Goal: Task Accomplishment & Management: Use online tool/utility

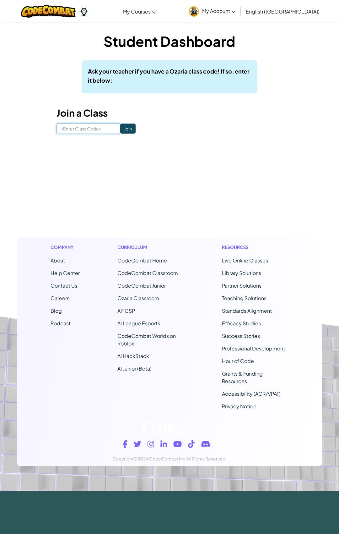
click at [79, 129] on input at bounding box center [89, 128] width 64 height 11
type input "8"
type input "MusicOnlyZoe"
click input "Join" at bounding box center [127, 128] width 15 height 10
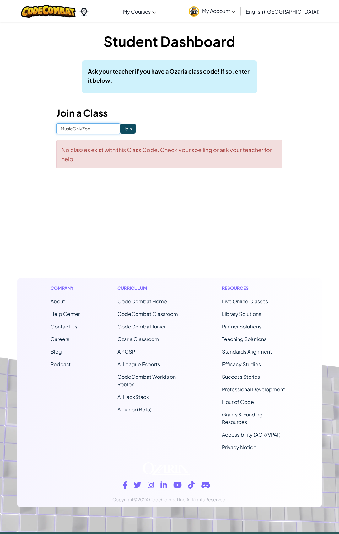
click at [92, 131] on input "MusicOnlyZoe" at bounding box center [89, 128] width 64 height 11
type input "MusicOnlyZoo"
click input "Join" at bounding box center [127, 128] width 15 height 10
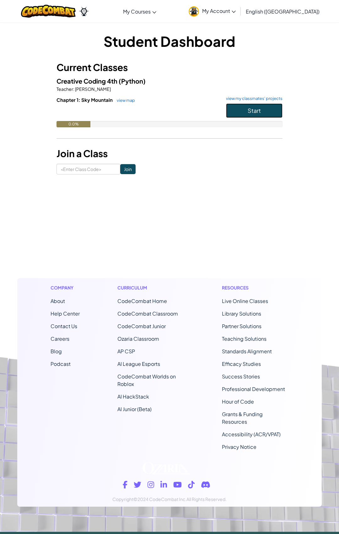
click at [250, 110] on span "Start" at bounding box center [254, 110] width 13 height 7
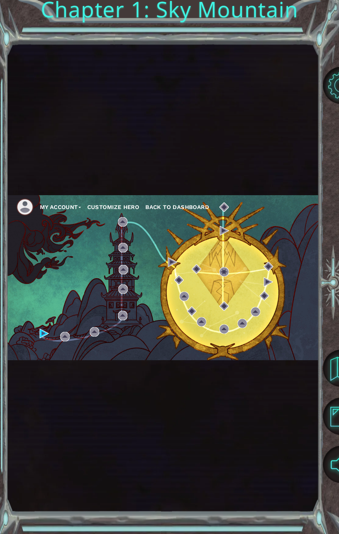
drag, startPoint x: 126, startPoint y: 297, endPoint x: 49, endPoint y: 336, distance: 86.3
drag, startPoint x: 49, startPoint y: 336, endPoint x: 32, endPoint y: 332, distance: 17.3
click at [33, 336] on div "My Account Customize Hero Back to Dashboard" at bounding box center [163, 277] width 312 height 165
click at [42, 326] on div "Cutscene 1. Up The Mountain Status: Unlocked" at bounding box center [45, 308] width 62 height 34
click at [39, 332] on div "My Account Customize Hero Back to Dashboard" at bounding box center [163, 277] width 312 height 165
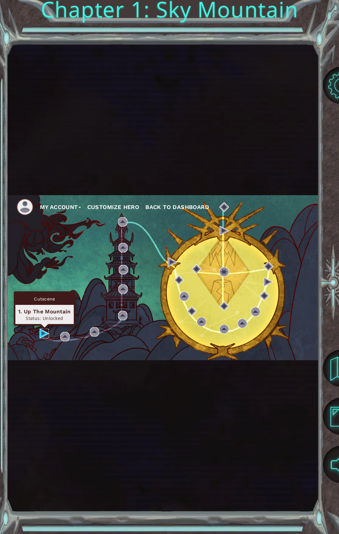
click at [45, 331] on img at bounding box center [44, 333] width 9 height 9
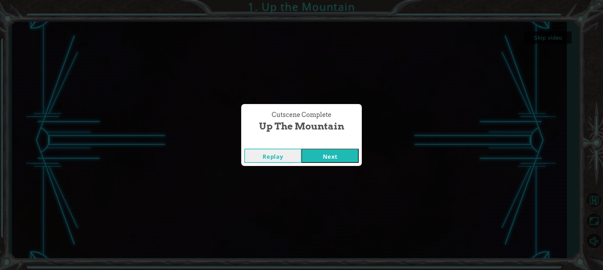
click at [339, 152] on button "Next" at bounding box center [330, 156] width 57 height 14
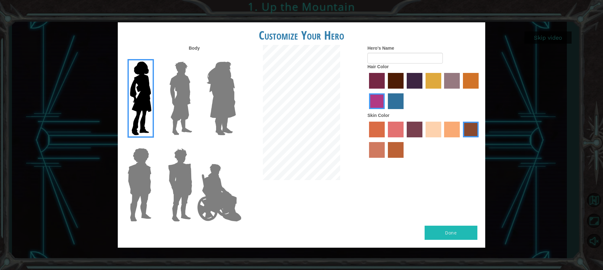
click at [176, 96] on img at bounding box center [181, 98] width 28 height 79
click at [195, 58] on input "Hero Lars" at bounding box center [195, 58] width 0 height 0
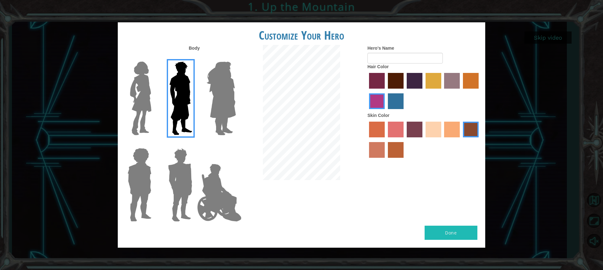
click at [203, 98] on div at bounding box center [220, 96] width 41 height 86
click at [233, 95] on img at bounding box center [221, 98] width 34 height 79
click at [236, 58] on input "Hero Amethyst" at bounding box center [236, 58] width 0 height 0
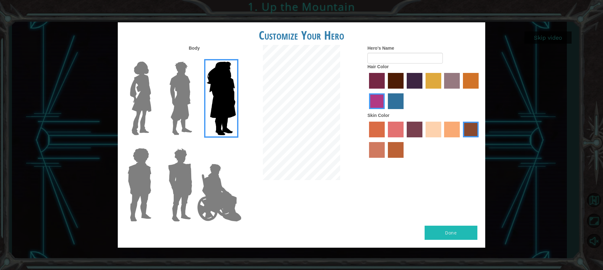
click at [232, 208] on img at bounding box center [219, 192] width 49 height 63
click at [236, 144] on input "Hero Jamie" at bounding box center [236, 144] width 0 height 0
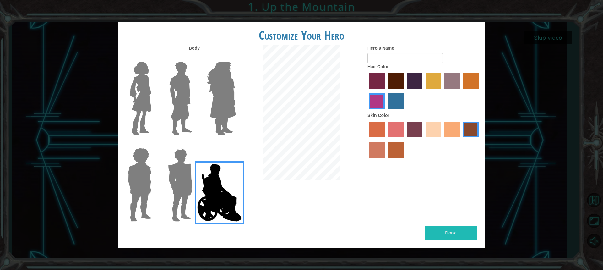
click at [165, 178] on label at bounding box center [178, 184] width 31 height 79
click at [195, 144] on input "Hero Garnet" at bounding box center [195, 144] width 0 height 0
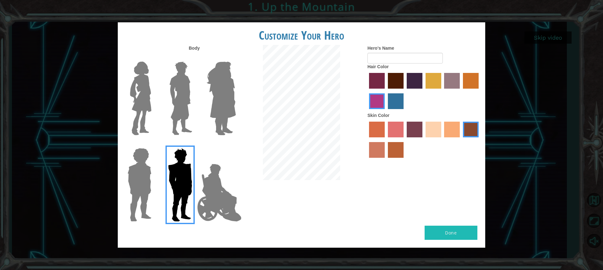
click at [146, 174] on img at bounding box center [139, 184] width 29 height 79
click at [154, 144] on input "Hero Steven" at bounding box center [154, 144] width 0 height 0
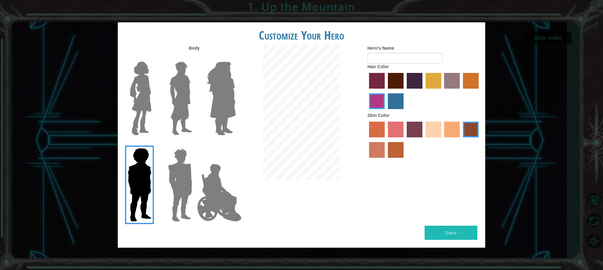
click at [219, 191] on img at bounding box center [219, 192] width 49 height 63
click at [236, 144] on input "Hero Jamie" at bounding box center [236, 144] width 0 height 0
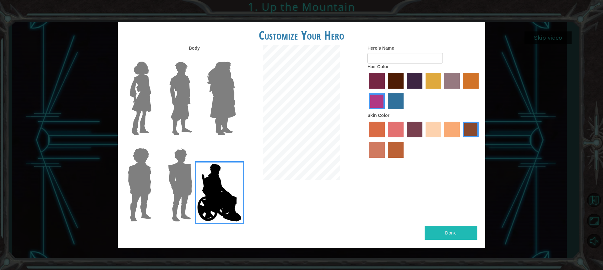
click at [212, 88] on img at bounding box center [221, 98] width 34 height 79
click at [236, 58] on input "Hero Amethyst" at bounding box center [236, 58] width 0 height 0
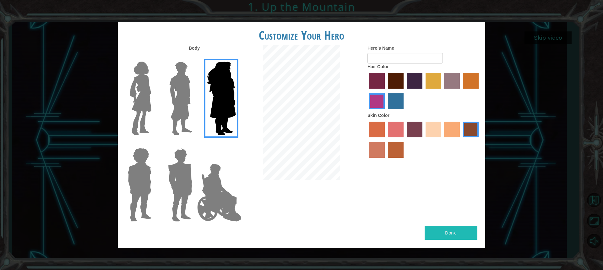
click at [176, 87] on img at bounding box center [181, 98] width 28 height 79
click at [195, 58] on input "Hero Lars" at bounding box center [195, 58] width 0 height 0
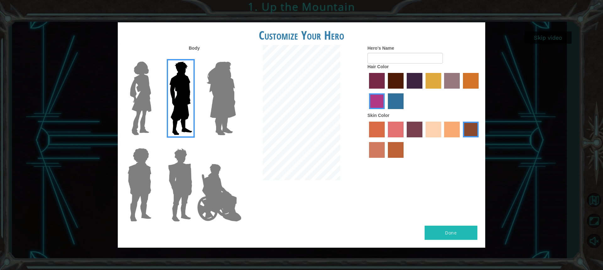
click at [147, 91] on img at bounding box center [141, 98] width 26 height 79
click at [154, 58] on input "Hero Connie" at bounding box center [154, 58] width 0 height 0
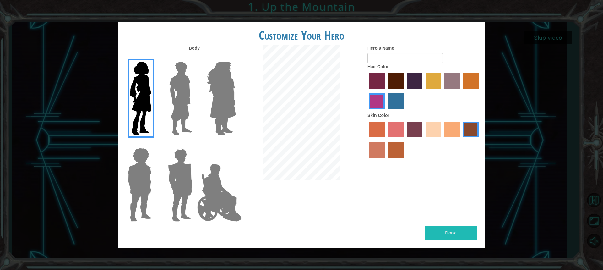
click at [339, 83] on label "tulip tree hair color" at bounding box center [434, 81] width 16 height 16
click at [339, 91] on input "tulip tree hair color" at bounding box center [424, 91] width 0 height 0
click at [339, 79] on label "bazaar hair color" at bounding box center [452, 81] width 16 height 16
click at [339, 91] on input "bazaar hair color" at bounding box center [442, 91] width 0 height 0
drag, startPoint x: 455, startPoint y: 127, endPoint x: 448, endPoint y: 129, distance: 7.2
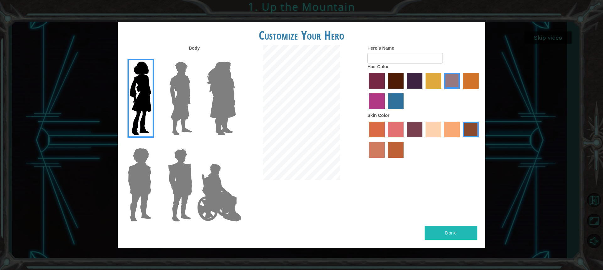
click at [339, 127] on label "tacao skin color" at bounding box center [452, 130] width 16 height 16
click at [339, 140] on input "tacao skin color" at bounding box center [442, 140] width 0 height 0
click at [339, 131] on label "tosca skin color" at bounding box center [415, 130] width 16 height 16
click at [339, 140] on input "tosca skin color" at bounding box center [405, 140] width 0 height 0
click at [339, 130] on div at bounding box center [424, 140] width 113 height 41
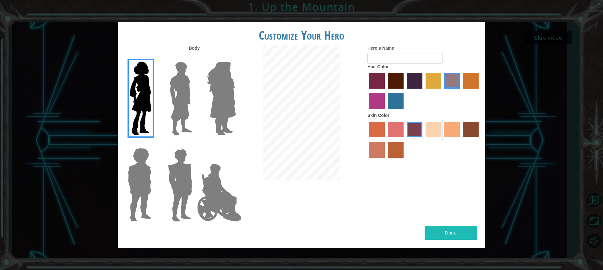
click at [339, 132] on label "tacao skin color" at bounding box center [452, 130] width 16 height 16
click at [339, 140] on input "tacao skin color" at bounding box center [442, 140] width 0 height 0
click at [339, 129] on label "sandy beach skin color" at bounding box center [434, 130] width 16 height 16
click at [339, 140] on input "sandy beach skin color" at bounding box center [424, 140] width 0 height 0
click at [339, 128] on label "tacao skin color" at bounding box center [452, 130] width 16 height 16
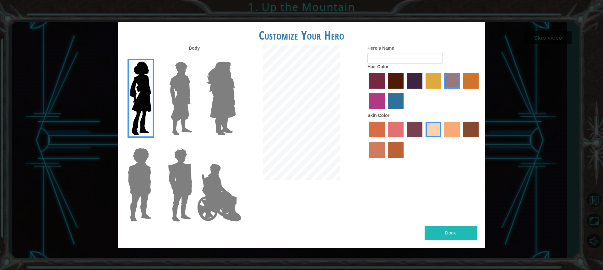
click at [339, 140] on input "tacao skin color" at bounding box center [442, 140] width 0 height 0
click at [339, 129] on label "sandy beach skin color" at bounding box center [434, 130] width 16 height 16
click at [339, 140] on input "sandy beach skin color" at bounding box center [424, 140] width 0 height 0
click at [339, 80] on label "tulip tree hair color" at bounding box center [434, 81] width 16 height 16
click at [339, 91] on input "tulip tree hair color" at bounding box center [424, 91] width 0 height 0
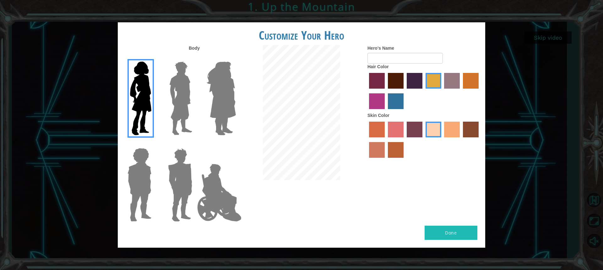
click at [339, 85] on label "bazaar hair color" at bounding box center [452, 81] width 16 height 16
click at [339, 91] on input "bazaar hair color" at bounding box center [442, 91] width 0 height 0
click at [339, 84] on label "gold drop hair color" at bounding box center [471, 81] width 16 height 16
click at [339, 91] on input "gold drop hair color" at bounding box center [461, 91] width 0 height 0
drag, startPoint x: 397, startPoint y: 104, endPoint x: 368, endPoint y: 106, distance: 28.3
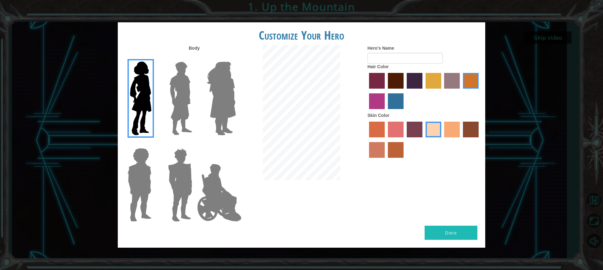
click at [339, 107] on div at bounding box center [424, 91] width 113 height 41
click at [339, 97] on label "medium red violet hair color" at bounding box center [377, 101] width 16 height 16
click at [339, 91] on input "medium red violet hair color" at bounding box center [480, 91] width 0 height 0
click at [339, 85] on label "hot purple hair color" at bounding box center [415, 81] width 16 height 16
click at [339, 91] on input "hot purple hair color" at bounding box center [405, 91] width 0 height 0
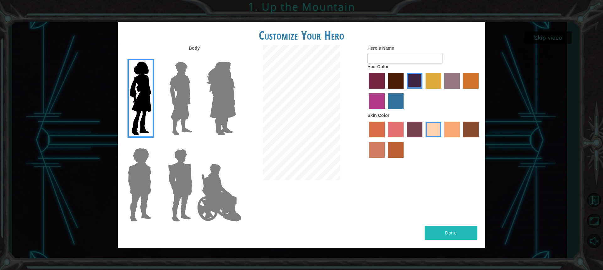
click at [339, 75] on label "tulip tree hair color" at bounding box center [434, 81] width 16 height 16
click at [339, 91] on input "tulip tree hair color" at bounding box center [424, 91] width 0 height 0
click at [339, 56] on input "Hero's Name" at bounding box center [405, 58] width 75 height 11
type input "H"
click at [339, 60] on input "amicia" at bounding box center [405, 58] width 75 height 11
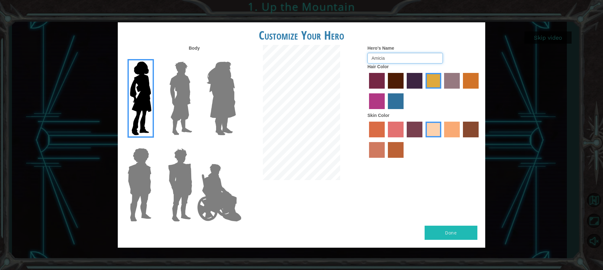
type input "Amicia"
click at [339, 232] on button "Done" at bounding box center [451, 233] width 53 height 14
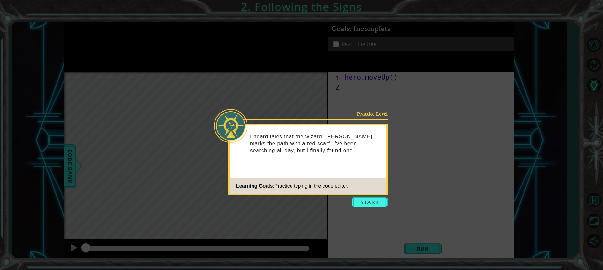
click at [339, 202] on button "Start" at bounding box center [370, 202] width 36 height 10
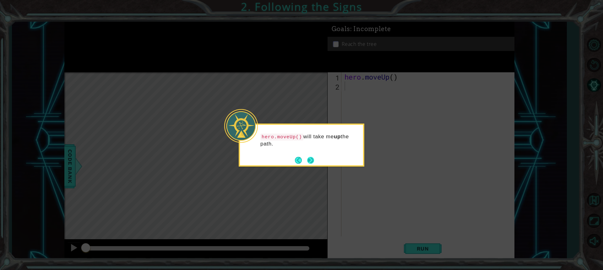
click at [310, 160] on button "Next" at bounding box center [310, 160] width 7 height 7
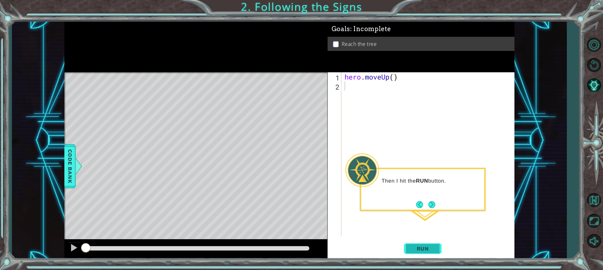
click at [339, 250] on span "Run" at bounding box center [423, 248] width 25 height 6
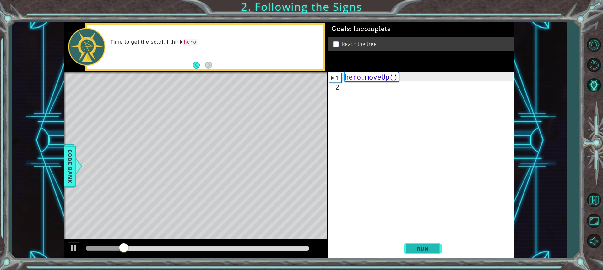
click at [339, 250] on span "Run" at bounding box center [423, 248] width 25 height 6
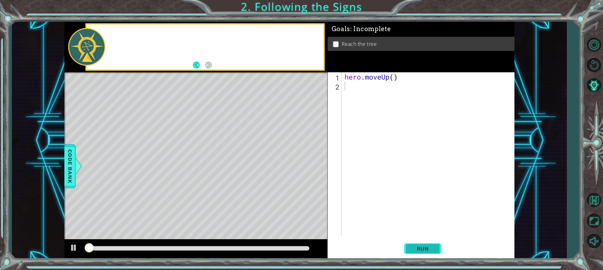
click at [339, 250] on span "Run" at bounding box center [423, 248] width 25 height 6
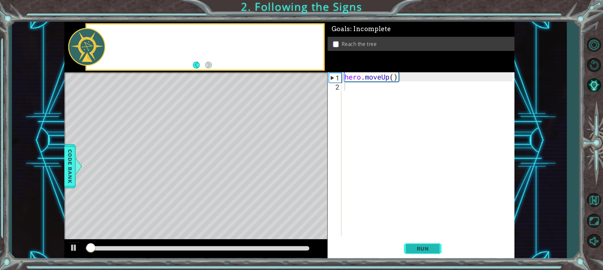
click at [339, 250] on span "Run" at bounding box center [423, 248] width 25 height 6
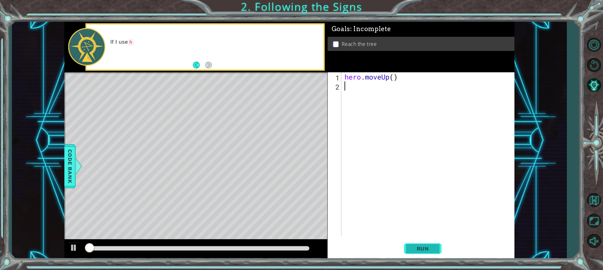
click at [339, 250] on span "Run" at bounding box center [423, 248] width 25 height 6
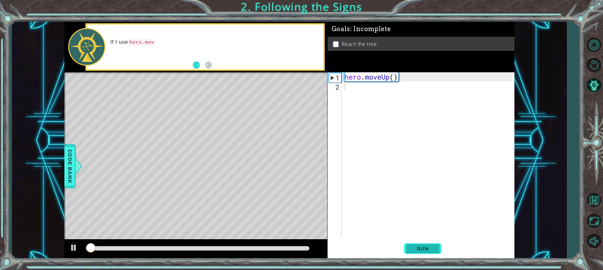
click at [339, 250] on span "Run" at bounding box center [423, 248] width 25 height 6
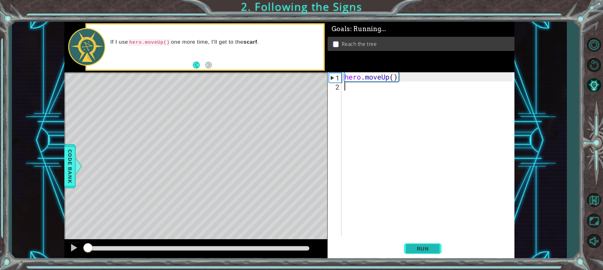
click at [339, 250] on span "Run" at bounding box center [423, 248] width 25 height 6
click at [339, 248] on span "Run" at bounding box center [423, 248] width 25 height 6
click at [339, 249] on span "Run" at bounding box center [423, 248] width 25 height 6
click at [339, 250] on span "Run" at bounding box center [423, 248] width 25 height 6
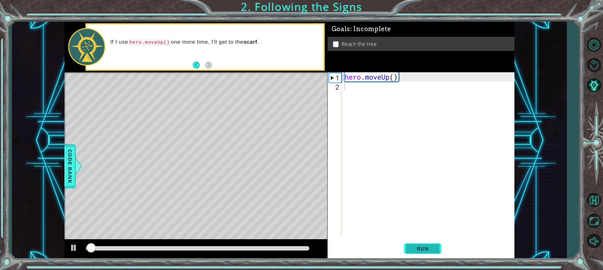
click at [339, 249] on span "Run" at bounding box center [423, 248] width 25 height 6
click at [339, 248] on span "Run" at bounding box center [423, 248] width 25 height 6
click at [339, 247] on span "Run" at bounding box center [423, 248] width 25 height 6
click at [339, 242] on button "Run" at bounding box center [423, 248] width 38 height 19
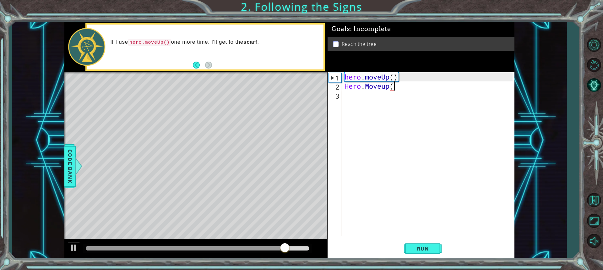
scroll to position [0, 2]
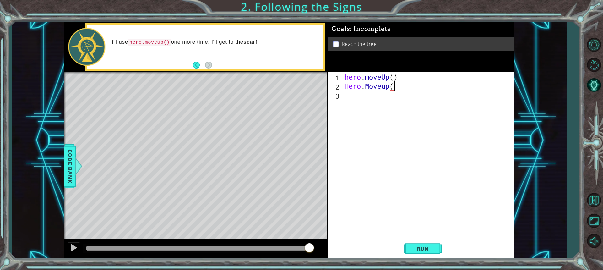
type textarea "Hero.Moveup"
click at [339, 248] on button "Run" at bounding box center [423, 248] width 38 height 19
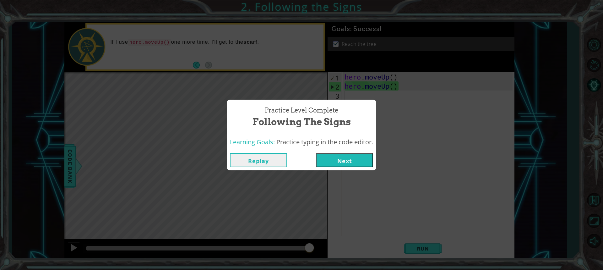
click at [339, 159] on button "Next" at bounding box center [344, 160] width 57 height 14
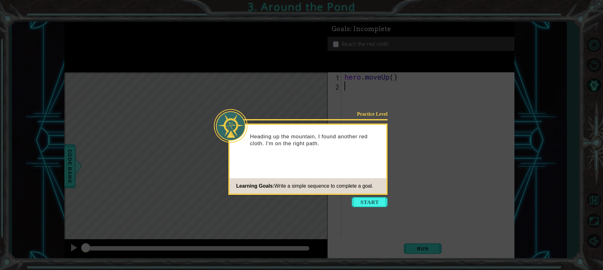
click at [339, 198] on button "Start" at bounding box center [370, 202] width 36 height 10
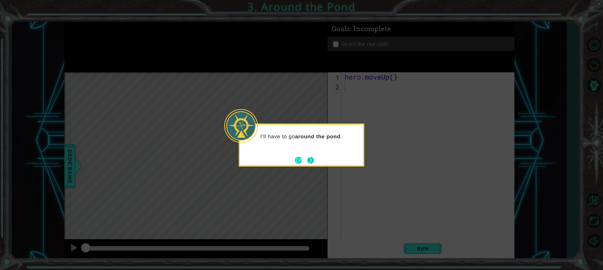
click at [307, 158] on button "Next" at bounding box center [310, 160] width 7 height 7
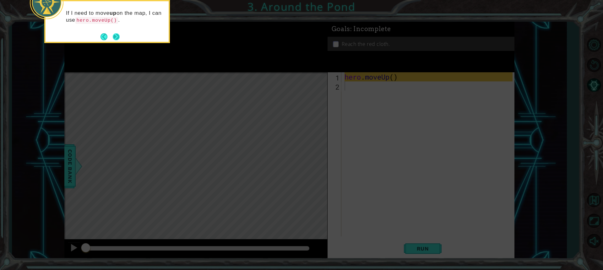
click at [118, 37] on button "Next" at bounding box center [116, 36] width 7 height 7
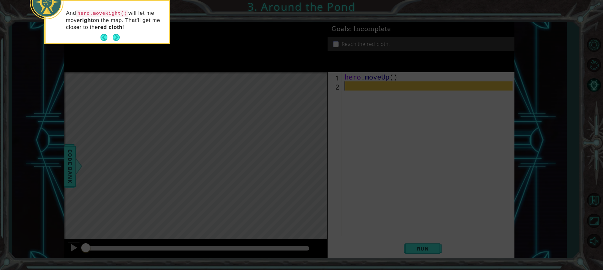
click at [118, 37] on button "Next" at bounding box center [116, 37] width 7 height 7
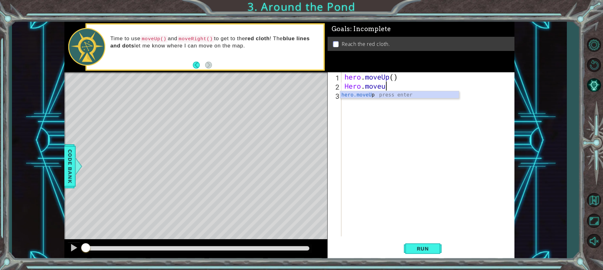
scroll to position [0, 2]
type textarea "Hero.moveup"
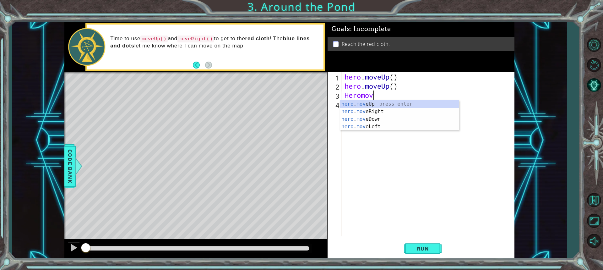
scroll to position [0, 1]
type textarea "Heromove"
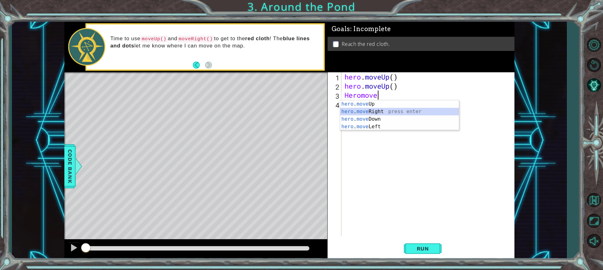
click at [339, 113] on div "hero . move Up press enter hero . move Right press enter hero . move Down press…" at bounding box center [399, 122] width 119 height 45
type textarea "heromoveup"
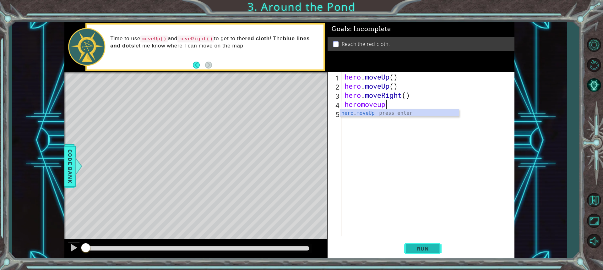
scroll to position [0, 0]
drag, startPoint x: 427, startPoint y: 248, endPoint x: 428, endPoint y: 237, distance: 10.8
click at [339, 243] on button "Run" at bounding box center [423, 248] width 38 height 19
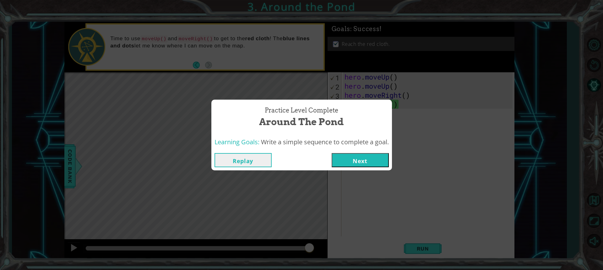
click at [339, 151] on div "Replay Next" at bounding box center [301, 160] width 181 height 20
click at [339, 154] on button "Next" at bounding box center [360, 160] width 57 height 14
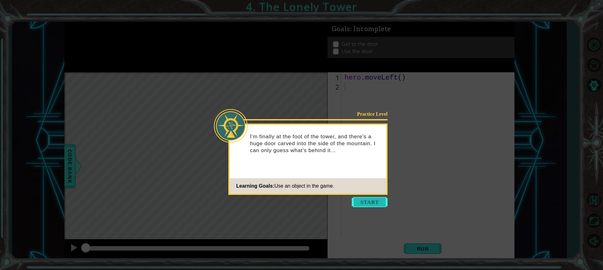
click at [339, 202] on button "Start" at bounding box center [370, 202] width 36 height 10
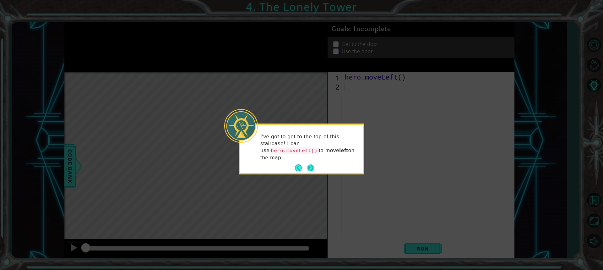
click at [314, 164] on button "Next" at bounding box center [310, 167] width 7 height 7
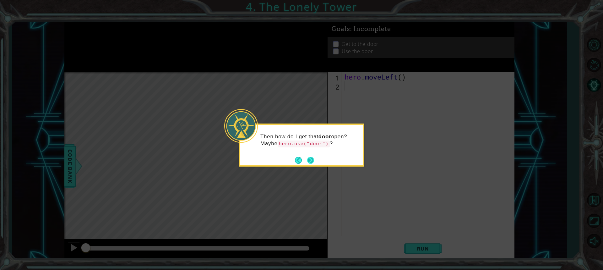
click at [315, 159] on div "Then how do I get that door open? Maybe hero.use("door") ?" at bounding box center [302, 144] width 126 height 43
click at [310, 158] on button "Next" at bounding box center [311, 160] width 8 height 8
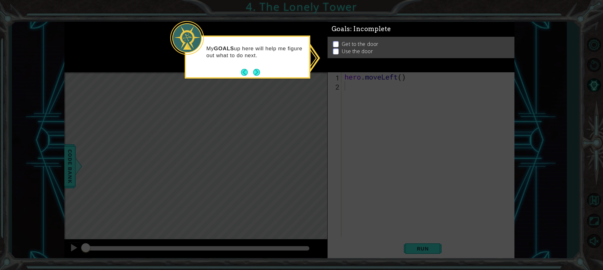
click at [254, 77] on div "My GOALS up here will help me figure out what to do next." at bounding box center [248, 57] width 126 height 43
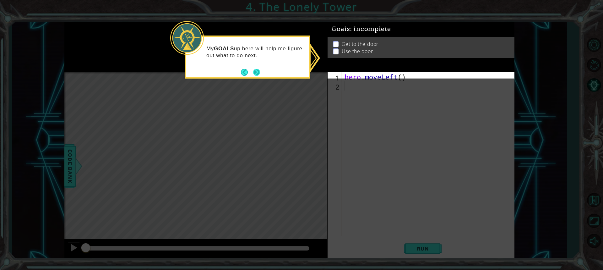
click at [254, 72] on button "Next" at bounding box center [256, 72] width 7 height 7
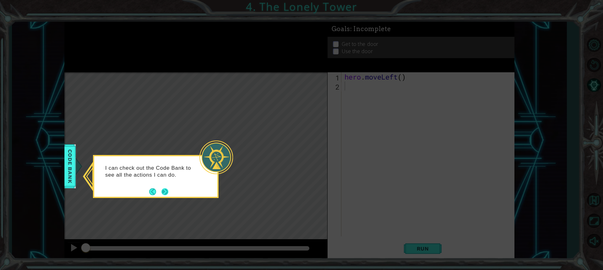
click at [164, 192] on button "Next" at bounding box center [165, 191] width 7 height 7
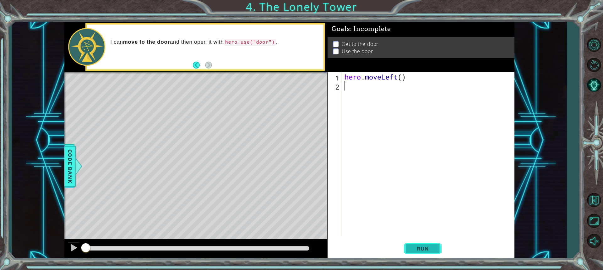
click at [339, 251] on span "Run" at bounding box center [423, 248] width 25 height 6
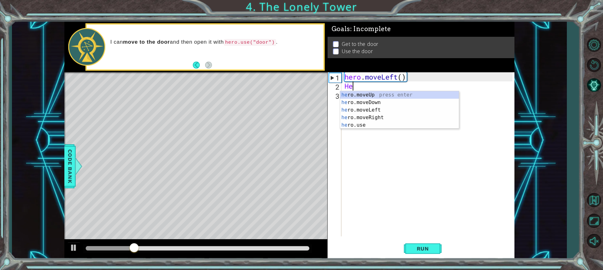
type textarea "Her"
click at [339, 105] on div "her o.moveUp press enter her o.moveDown press enter her o.moveLeft press enter …" at bounding box center [399, 117] width 119 height 53
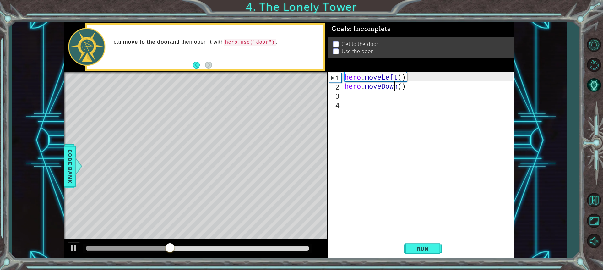
click at [339, 82] on div "hero . moveLeft ( ) hero . moveDown ( )" at bounding box center [429, 163] width 173 height 182
drag, startPoint x: 398, startPoint y: 87, endPoint x: 381, endPoint y: 85, distance: 17.1
click at [339, 85] on div "hero . moveLeft ( ) hero . moveDown ( )" at bounding box center [429, 163] width 173 height 182
click at [339, 95] on div "hero.moveLeft press enter" at bounding box center [399, 102] width 119 height 23
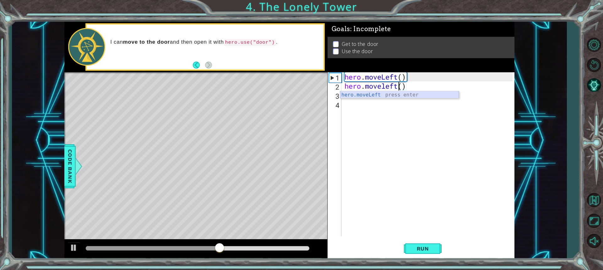
type textarea "hero.moveLeft"
click at [339, 96] on div "hero . moveLeft ( ) hero . moveLeft" at bounding box center [429, 163] width 173 height 182
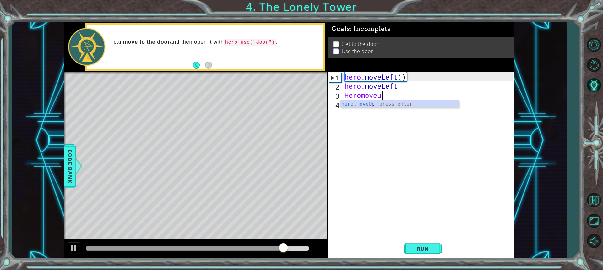
type textarea "Heromoveup"
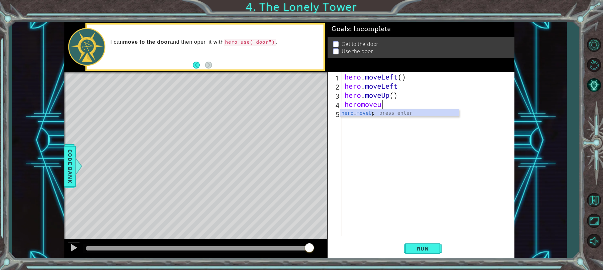
scroll to position [0, 2]
type textarea "heromoveup\"
click at [339, 109] on div "hero . moveLeft ( ) hero . moveLeft hero . moveUp ( ) heromoveup \" at bounding box center [429, 163] width 173 height 182
click at [339, 107] on div "hero . moveLeft ( ) hero . moveLeft hero . moveUp ( ) heromoveup \" at bounding box center [429, 163] width 173 height 182
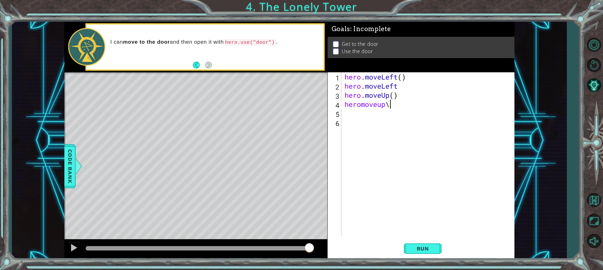
click at [339, 108] on div "hero . moveLeft ( ) hero . moveLeft hero . moveUp ( ) heromoveup \" at bounding box center [429, 163] width 173 height 182
type textarea "heromoveup"
click at [339, 115] on div "heromoveup press enter hero . moveUp press enter" at bounding box center [399, 124] width 119 height 30
click at [339, 113] on div "hero . moveLeft ( ) hero . moveLeft hero . moveUp ( ) heromoveup" at bounding box center [429, 163] width 173 height 182
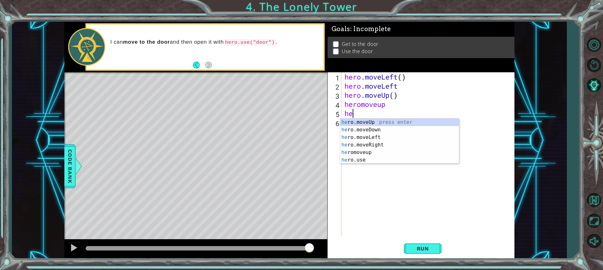
type textarea "h"
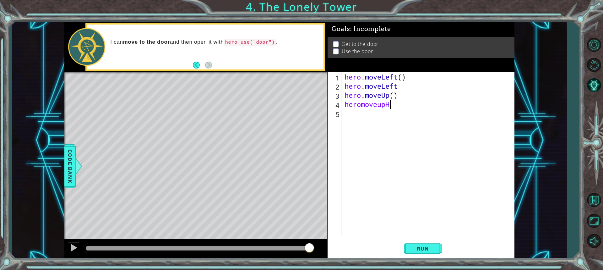
scroll to position [0, 2]
type textarea "heromoveup"
click at [339, 114] on div "heromoveup press enter hero . moveUp press enter" at bounding box center [399, 124] width 119 height 30
click at [339, 113] on div "hero . moveLeft ( ) hero . moveLeft hero . moveUp ( ) heromoveup" at bounding box center [429, 163] width 173 height 182
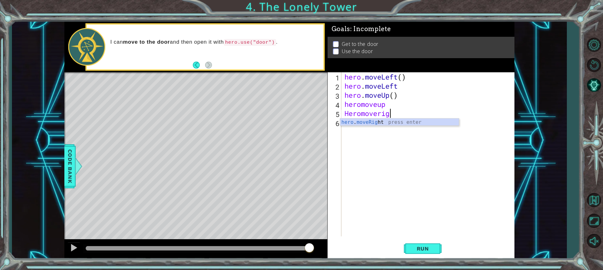
scroll to position [0, 2]
type textarea "Heromoveright"
click at [339, 128] on div "hero . moveLeft ( ) hero . moveLeft hero . moveUp ( ) heromoveup Heromoveright" at bounding box center [429, 163] width 173 height 182
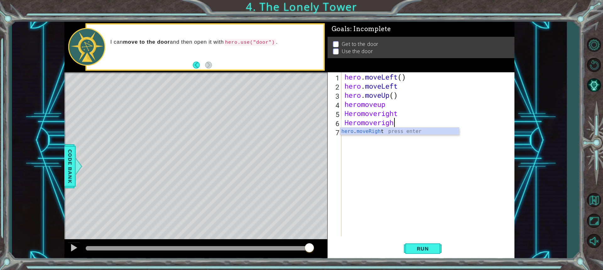
type textarea "Heromoveright"
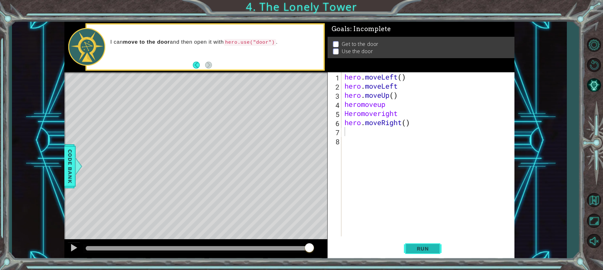
click at [339, 246] on span "Run" at bounding box center [423, 248] width 25 height 6
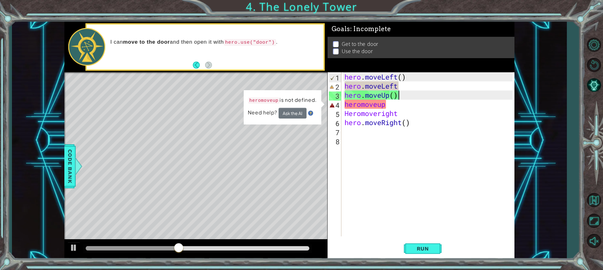
drag, startPoint x: 398, startPoint y: 94, endPoint x: 414, endPoint y: 92, distance: 16.1
click at [339, 93] on div "hero . moveLeft ( ) hero . moveLeft hero . moveUp ( ) heromoveup Heromoveright …" at bounding box center [429, 163] width 173 height 182
click at [339, 92] on div "hero . moveLeft ( ) hero . moveLeft hero . moveUp ( ) heromoveup Heromoveright …" at bounding box center [429, 163] width 173 height 182
click at [339, 85] on div "hero . moveLeft ( ) hero . moveLeft hero . moveUp ( ) heromoveup Heromoveright …" at bounding box center [429, 163] width 173 height 182
click at [339, 95] on div "hero . moveLeft ( ) hero . moveLeft hero . moveUp ( ) heromoveup Heromoveright …" at bounding box center [429, 163] width 173 height 182
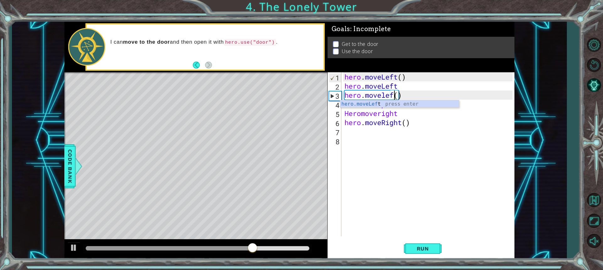
scroll to position [0, 2]
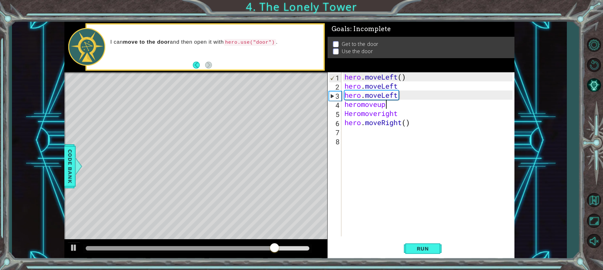
click at [339, 106] on div "hero . moveLeft ( ) hero . moveLeft hero . moveLeft heromoveup Heromoveright he…" at bounding box center [429, 163] width 173 height 182
click at [339, 114] on div "hero . moveLeft ( ) hero . moveLeft hero . moveLeft heromoveup Heromoveright he…" at bounding box center [429, 163] width 173 height 182
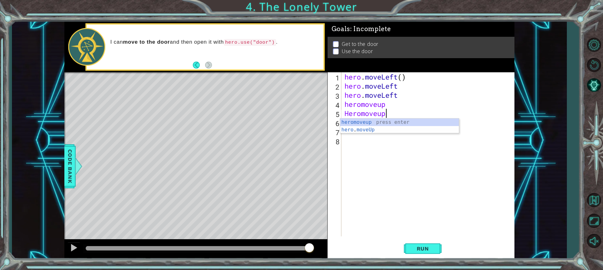
click at [339, 114] on div "hero . moveLeft ( ) hero . moveLeft hero . moveLeft heromoveup Heromoveup hero …" at bounding box center [429, 163] width 173 height 182
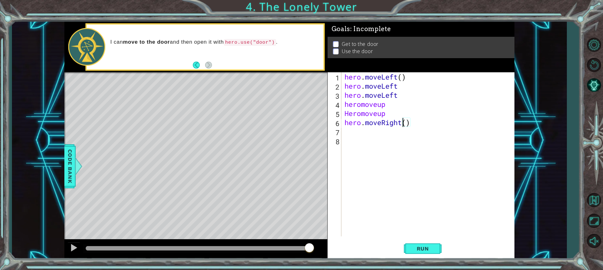
click at [339, 123] on div "hero . moveLeft ( ) hero . moveLeft hero . moveLeft heromoveup Heromoveup hero …" at bounding box center [429, 163] width 173 height 182
click at [339, 242] on button "Run" at bounding box center [423, 248] width 38 height 19
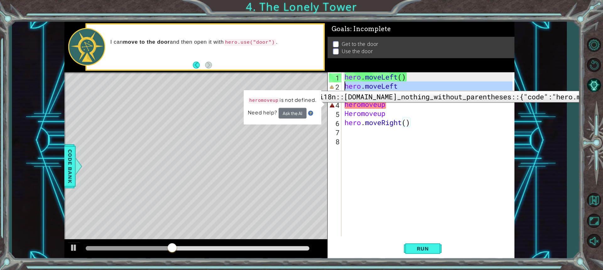
click at [331, 86] on div "2" at bounding box center [335, 86] width 13 height 9
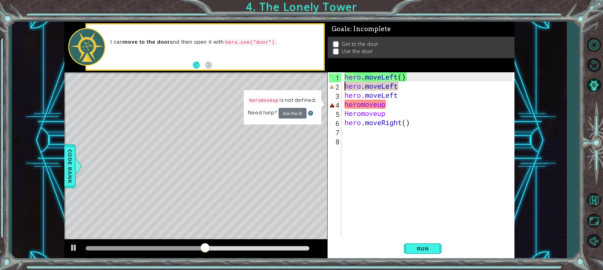
click at [339, 87] on div "hero . moveLeft ( ) hero . moveLeft hero . moveLeft heromoveup Heromoveup hero …" at bounding box center [429, 163] width 173 height 182
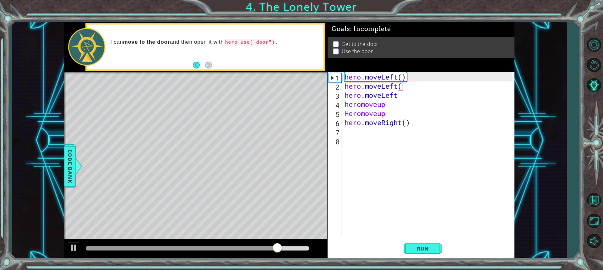
scroll to position [0, 3]
click at [339, 98] on div "hero . moveLeft ( ) hero . moveLeft ( ) hero . moveLeft heromoveup Heromoveup h…" at bounding box center [429, 163] width 173 height 182
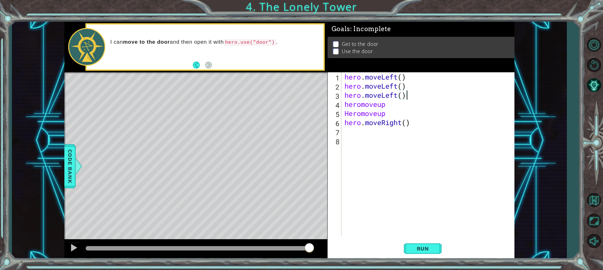
click at [339, 103] on div "hero . moveLeft ( ) hero . moveLeft ( ) hero . moveLeft ( ) heromoveup Heromove…" at bounding box center [429, 163] width 173 height 182
click at [339, 246] on button "Run" at bounding box center [423, 248] width 38 height 19
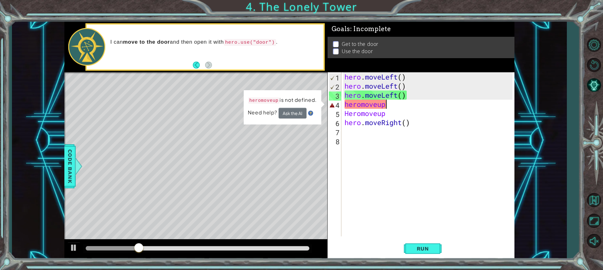
click at [339, 109] on div "hero . moveLeft ( ) hero . moveLeft ( ) hero . moveLeft ( ) heromoveup Heromove…" at bounding box center [429, 163] width 173 height 182
click at [339, 251] on span "Run" at bounding box center [423, 248] width 25 height 6
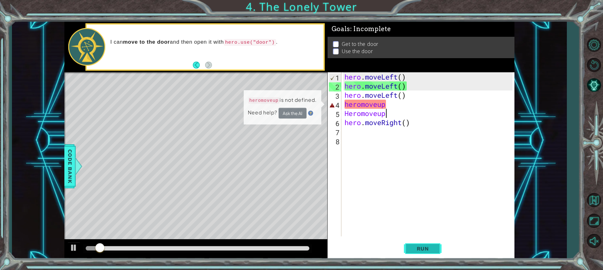
click at [339, 251] on span "Run" at bounding box center [423, 248] width 25 height 6
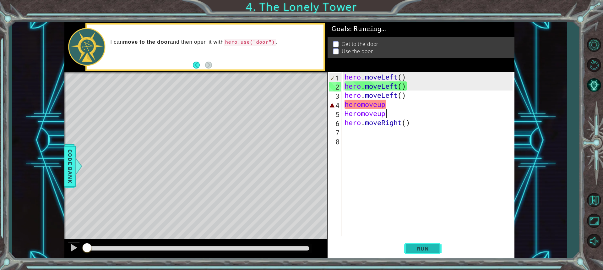
click at [339, 251] on span "Run" at bounding box center [423, 248] width 25 height 6
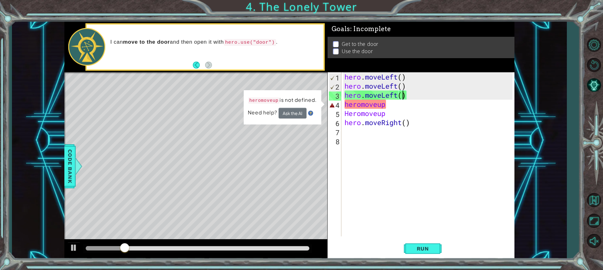
click at [339, 95] on div "hero . moveLeft ( ) hero . moveLeft ( ) hero . moveLeft ( ) heromoveup Heromove…" at bounding box center [429, 163] width 173 height 182
drag, startPoint x: 399, startPoint y: 94, endPoint x: 383, endPoint y: 93, distance: 16.0
click at [339, 93] on div "hero . moveLeft ( ) hero . moveLeft ( ) hero . moveLeft ( ) heromoveup Heromove…" at bounding box center [429, 163] width 173 height 182
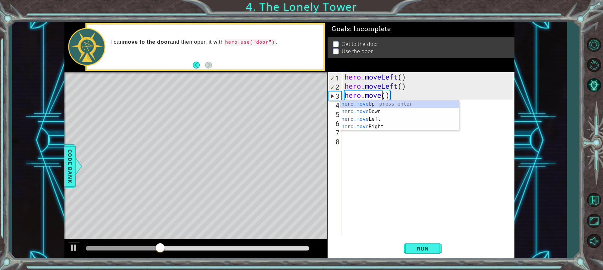
scroll to position [0, 2]
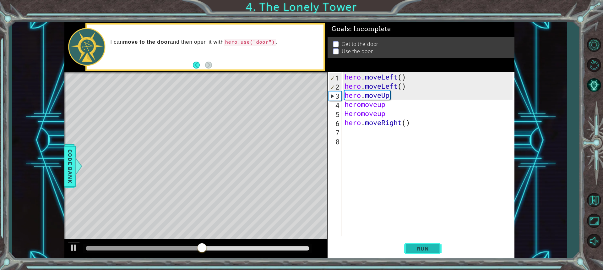
click at [339, 250] on span "Run" at bounding box center [423, 248] width 25 height 6
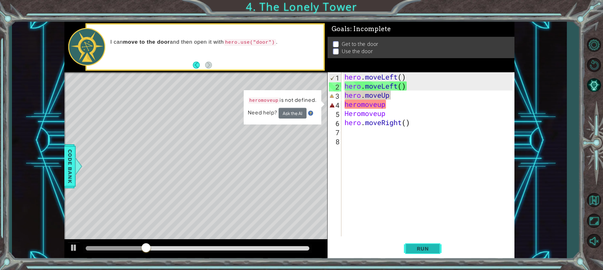
click at [339, 248] on span "Run" at bounding box center [423, 248] width 25 height 6
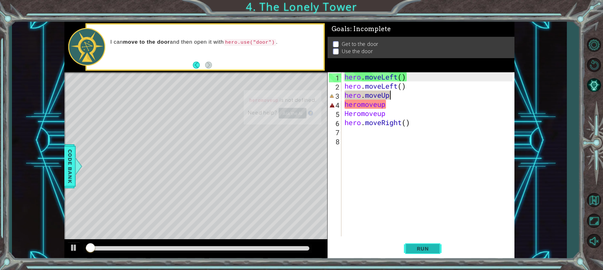
click at [339, 248] on span "Run" at bounding box center [423, 248] width 25 height 6
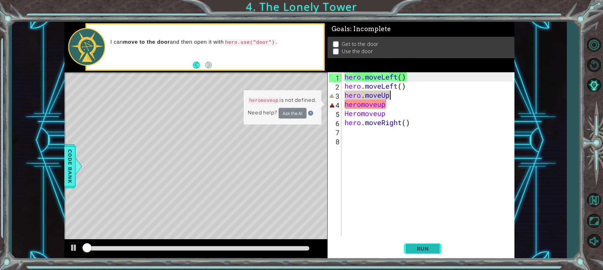
click at [339, 246] on span "Run" at bounding box center [423, 248] width 25 height 6
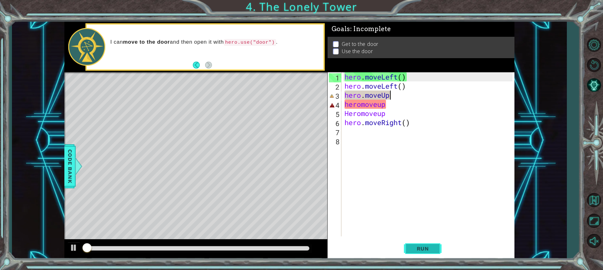
click at [339, 246] on span "Run" at bounding box center [423, 248] width 25 height 6
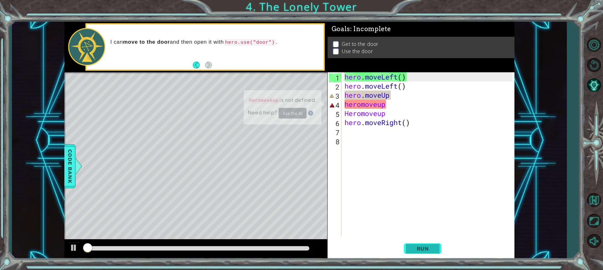
click at [339, 246] on span "Run" at bounding box center [423, 248] width 25 height 6
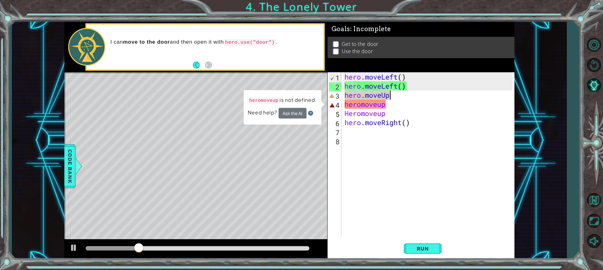
click at [339, 96] on div "hero . moveLeft ( ) hero . moveLeft ( ) hero . moveUp heromoveup Heromoveup her…" at bounding box center [429, 163] width 173 height 182
click at [339, 97] on div "hero . moveLeft ( ) hero . moveLeft ( ) hero . moveUp heromoveup Heromoveup her…" at bounding box center [429, 163] width 173 height 182
click at [339, 104] on div "hero . moveLeft ( ) hero . moveLeft ( ) hero . moveUp heromoveup Heromoveup her…" at bounding box center [429, 163] width 173 height 182
drag, startPoint x: 400, startPoint y: 91, endPoint x: 398, endPoint y: 96, distance: 4.8
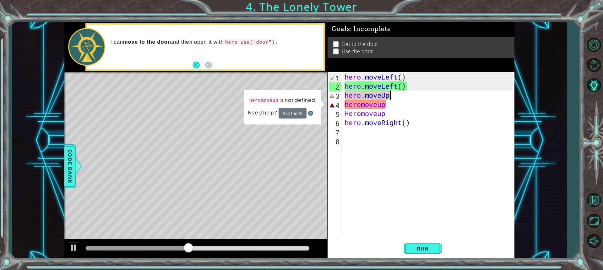
click at [339, 96] on div "hero . moveLeft ( ) hero . moveLeft ( ) hero . moveUp heromoveup Heromoveup her…" at bounding box center [429, 163] width 173 height 182
click at [339, 97] on div "hero . moveLeft ( ) hero . moveLeft ( ) hero . moveUp heromoveup Heromoveup her…" at bounding box center [429, 163] width 173 height 182
click at [339, 97] on div "hero . moveLeft ( ) hero . moveLeft ( ) hero . moveUp heromoveup Heromoveup her…" at bounding box center [427, 154] width 169 height 164
click at [339, 97] on div "hero . moveLeft ( ) hero . moveLeft ( ) hero . moveUp heromoveup Heromoveup her…" at bounding box center [429, 163] width 173 height 182
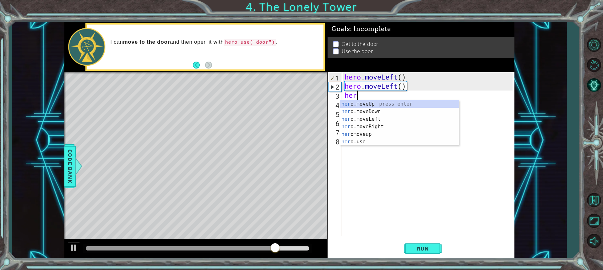
scroll to position [0, 0]
type textarea "h"
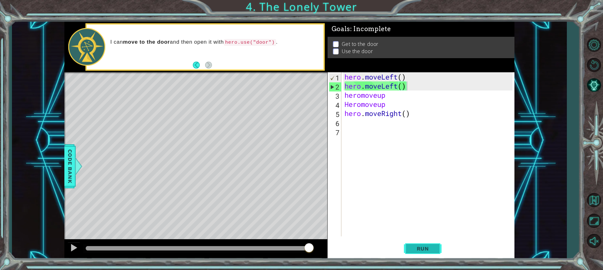
click at [339, 252] on button "Run" at bounding box center [423, 248] width 38 height 19
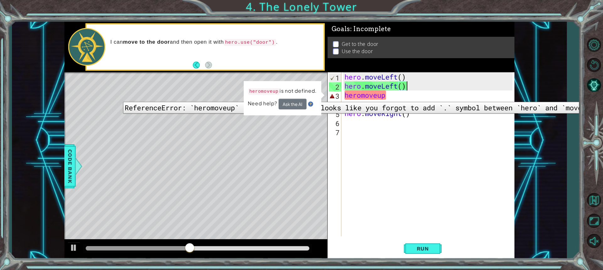
click at [332, 97] on div "3" at bounding box center [335, 95] width 13 height 9
type textarea "heromoveup"
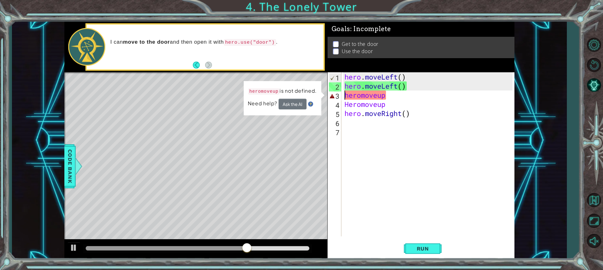
click at [339, 94] on div "hero . moveLeft ( ) hero . moveLeft ( ) heromoveup Heromoveup hero . moveRight …" at bounding box center [429, 163] width 173 height 182
drag, startPoint x: 392, startPoint y: 95, endPoint x: 332, endPoint y: 96, distance: 59.4
click at [332, 96] on div "heromoveup 1 2 3 4 5 6 7 hero . moveLeft ( ) hero . moveLeft ( ) heromoveup Her…" at bounding box center [420, 154] width 185 height 164
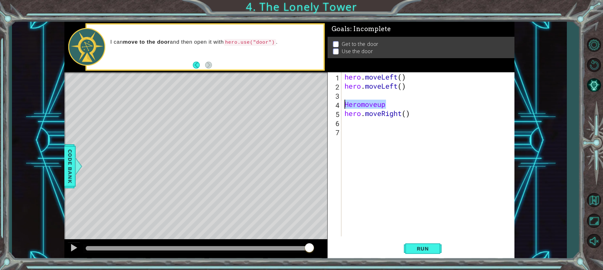
drag, startPoint x: 395, startPoint y: 102, endPoint x: 294, endPoint y: 107, distance: 101.0
click at [301, 106] on div "1 ההההההההההההההההההההההההההההההההההההההההההההההההההההההההההההההההההההההההההההה…" at bounding box center [289, 141] width 450 height 238
type textarea "Heromoveup"
drag, startPoint x: 417, startPoint y: 109, endPoint x: 205, endPoint y: 122, distance: 212.2
click at [205, 122] on div "1 ההההההההההההההההההההההההההההההההההההההההההההההההההההההההההההההההההההההההההההה…" at bounding box center [289, 141] width 450 height 238
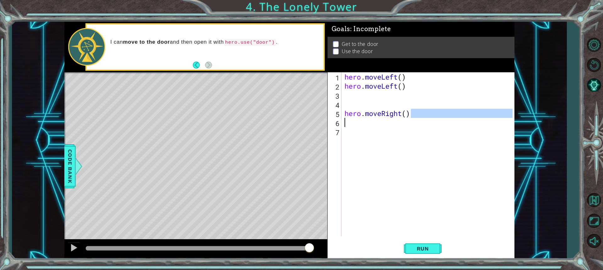
type textarea "hero.moveRight( )"
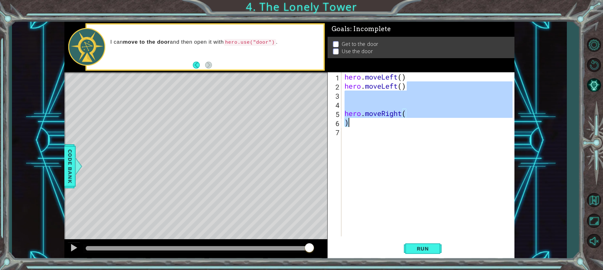
drag, startPoint x: 410, startPoint y: 112, endPoint x: 439, endPoint y: 120, distance: 29.8
click at [339, 120] on div "hero . moveLeft ( ) hero . moveLeft ( ) hero . moveRight ( )" at bounding box center [429, 163] width 173 height 182
drag, startPoint x: 437, startPoint y: 149, endPoint x: 425, endPoint y: 153, distance: 12.3
click at [339, 152] on div "hero . moveLeft ( ) hero . moveLeft ( ) hero . moveRight ( )" at bounding box center [429, 163] width 173 height 182
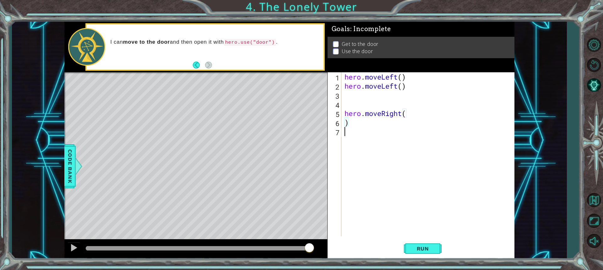
click at [339, 154] on div "hero . moveLeft ( ) hero . moveLeft ( ) hero . moveRight ( )" at bounding box center [429, 163] width 173 height 182
drag, startPoint x: 408, startPoint y: 114, endPoint x: 341, endPoint y: 113, distance: 67.6
click at [339, 113] on div "1 2 3 4 5 6 7 hero . moveLeft ( ) hero . moveLeft ( ) hero . moveRight ( ) הההה…" at bounding box center [420, 154] width 185 height 164
type textarea "hero.moveRight("
click at [339, 125] on div "hero . moveLeft ( ) hero . moveLeft ( ) )" at bounding box center [429, 163] width 173 height 182
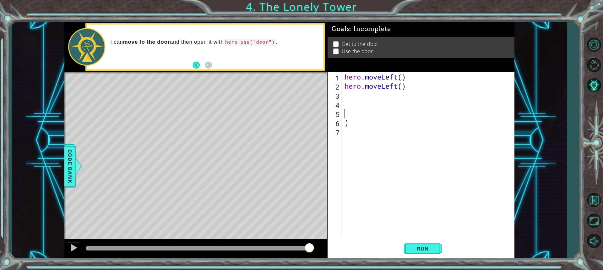
type textarea ")"
click at [339, 99] on div "hero . moveLeft ( ) hero . moveLeft ( )" at bounding box center [429, 163] width 173 height 182
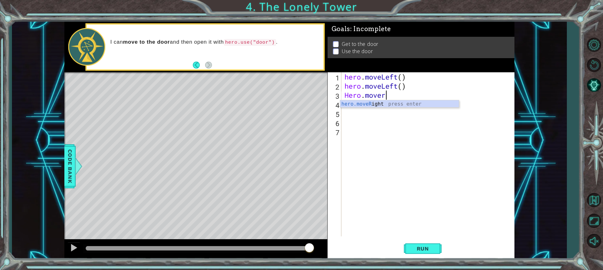
type textarea "Hero.move"
click at [339, 102] on div "hero.move Up press enter hero.move Down press enter hero.move Left press enter …" at bounding box center [399, 122] width 119 height 45
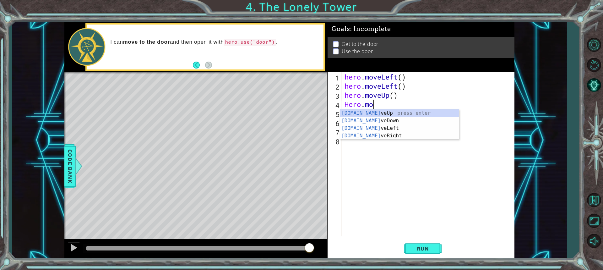
scroll to position [0, 1]
type textarea "Hero.mov"
click at [339, 113] on div "hero.mov eUp press enter hero.mov eDown press enter hero.mov eLeft press enter …" at bounding box center [399, 131] width 119 height 45
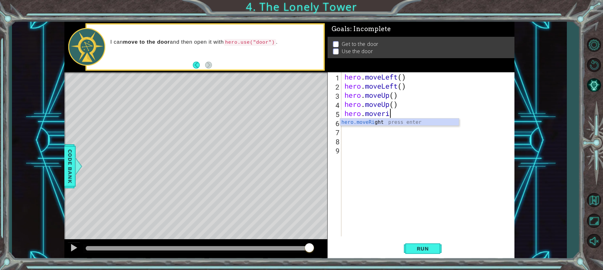
scroll to position [0, 2]
click at [339, 118] on body "1 ההההההההההההההההההההההההההההההההההההההההההההההההההההההההההההההההההההההההההההה…" at bounding box center [301, 135] width 603 height 270
click at [339, 115] on div "hero . moveLeft ( ) hero . moveLeft ( ) hero . moveUp ( ) hero . moveUp ( ) her…" at bounding box center [429, 163] width 173 height 182
type textarea "hero.moveright"
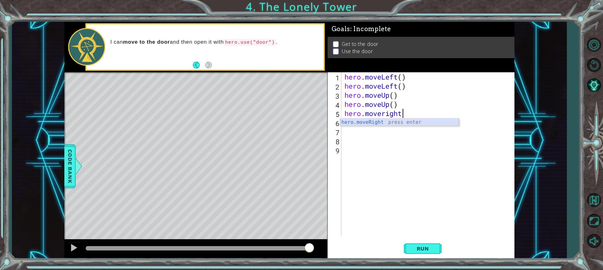
click at [339, 119] on div "hero.moveRight press enter" at bounding box center [399, 129] width 119 height 23
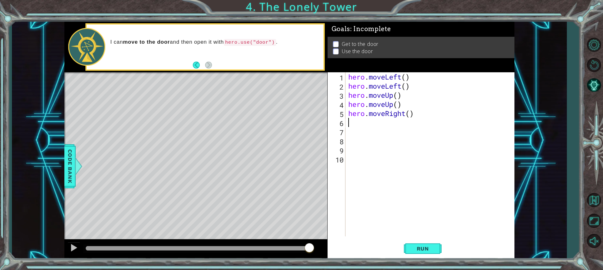
scroll to position [0, 0]
type textarea "hero.moveright"
click at [339, 133] on div "hero.moveRight press enter" at bounding box center [403, 139] width 119 height 23
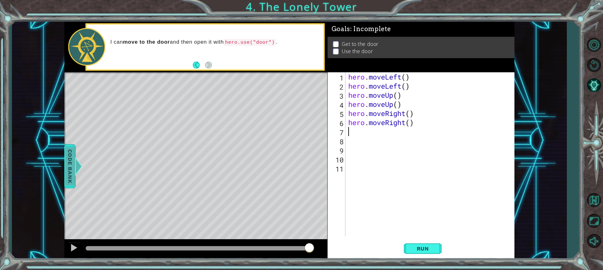
click at [71, 164] on span "Code Bank" at bounding box center [69, 166] width 10 height 38
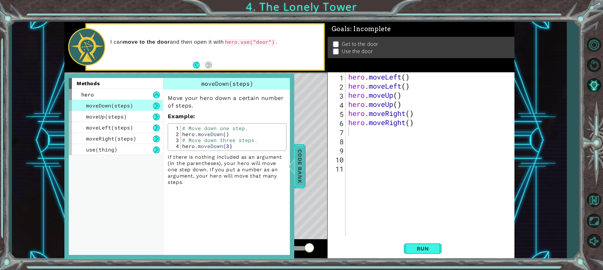
click at [296, 162] on div at bounding box center [292, 166] width 8 height 19
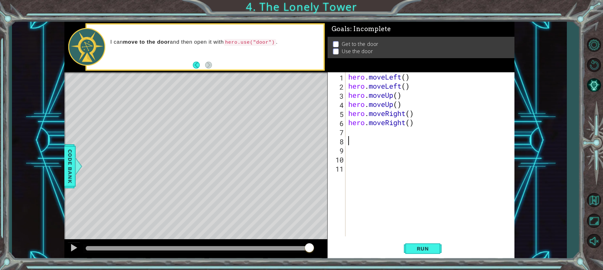
click at [339, 137] on div "hero . moveLeft ( ) hero . moveLeft ( ) hero . moveUp ( ) hero . moveUp ( ) her…" at bounding box center [431, 163] width 169 height 182
click at [339, 132] on div "hero . moveLeft ( ) hero . moveLeft ( ) hero . moveUp ( ) hero . moveUp ( ) her…" at bounding box center [431, 163] width 169 height 182
click at [339, 138] on div "hero. use press enter" at bounding box center [403, 148] width 119 height 23
click at [339, 133] on div "hero . moveLeft ( ) hero . moveLeft ( ) hero . moveUp ( ) hero . moveUp ( ) her…" at bounding box center [430, 154] width 166 height 164
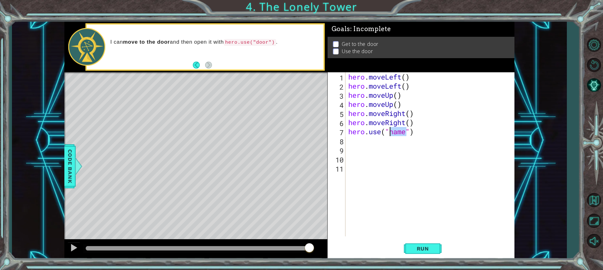
drag, startPoint x: 405, startPoint y: 132, endPoint x: 388, endPoint y: 131, distance: 16.7
click at [339, 131] on div "hero . moveLeft ( ) hero . moveLeft ( ) hero . moveUp ( ) hero . moveUp ( ) her…" at bounding box center [431, 163] width 169 height 182
drag, startPoint x: 410, startPoint y: 130, endPoint x: 407, endPoint y: 129, distance: 4.0
click at [339, 129] on div "hero . moveLeft ( ) hero . moveLeft ( ) hero . moveUp ( ) hero . moveUp ( ) her…" at bounding box center [431, 163] width 169 height 182
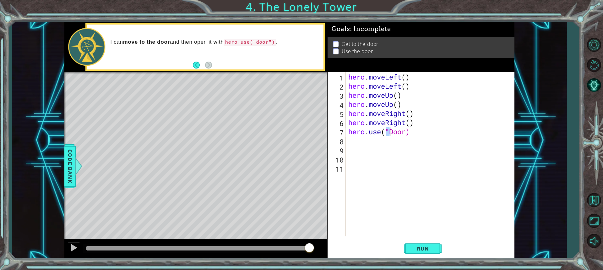
drag, startPoint x: 388, startPoint y: 131, endPoint x: 391, endPoint y: 134, distance: 4.0
click at [339, 134] on div "hero . moveLeft ( ) hero . moveLeft ( ) hero . moveUp ( ) hero . moveUp ( ) her…" at bounding box center [431, 163] width 169 height 182
click at [339, 249] on span "Run" at bounding box center [423, 248] width 25 height 6
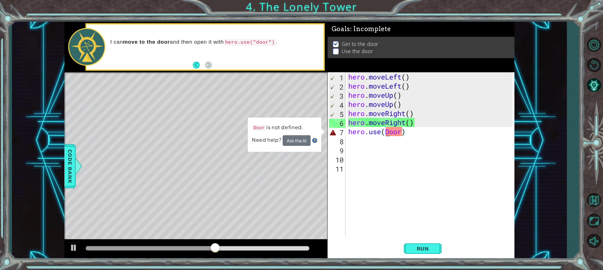
click at [339, 131] on div "hero . moveLeft ( ) hero . moveLeft ( ) hero . moveUp ( ) hero . moveUp ( ) her…" at bounding box center [431, 163] width 169 height 182
click at [339, 132] on div "hero . moveLeft ( ) hero . moveLeft ( ) hero . moveUp ( ) hero . moveUp ( ) her…" at bounding box center [431, 163] width 169 height 182
drag, startPoint x: 408, startPoint y: 132, endPoint x: 382, endPoint y: 130, distance: 25.8
click at [339, 130] on div "hero . moveLeft ( ) hero . moveLeft ( ) hero . moveUp ( ) hero . moveUp ( ) her…" at bounding box center [431, 163] width 169 height 182
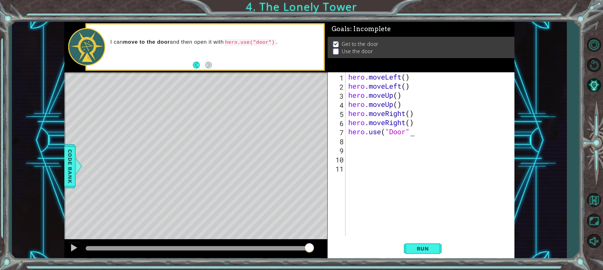
scroll to position [0, 3]
click at [339, 256] on button "Run" at bounding box center [423, 248] width 38 height 19
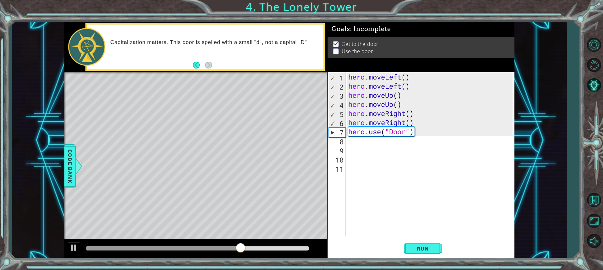
click at [339, 134] on div "hero . moveLeft ( ) hero . moveLeft ( ) hero . moveUp ( ) hero . moveUp ( ) her…" at bounding box center [431, 163] width 169 height 182
click at [339, 132] on div "hero . moveLeft ( ) hero . moveLeft ( ) hero . moveUp ( ) hero . moveUp ( ) her…" at bounding box center [431, 163] width 169 height 182
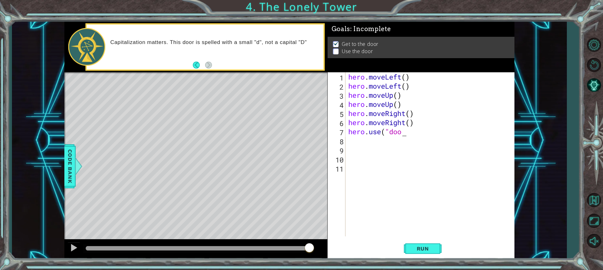
type textarea "hero.use("door"
click at [339, 134] on div "hero . moveLeft ( ) hero . moveLeft ( ) hero . moveUp ( ) hero . moveUp ( ) her…" at bounding box center [431, 163] width 169 height 182
click at [339, 214] on div "hero . moveLeft ( ) hero . moveLeft ( ) hero . moveUp ( ) hero . moveUp ( ) her…" at bounding box center [431, 163] width 169 height 182
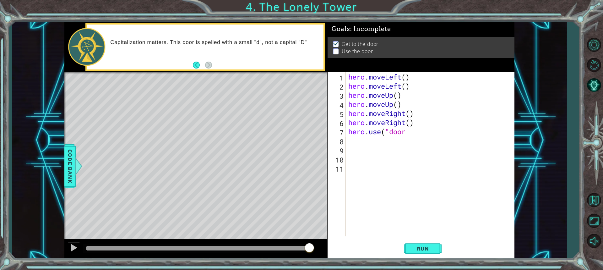
click at [339, 132] on div "hero . moveLeft ( ) hero . moveLeft ( ) hero . moveUp ( ) hero . moveUp ( ) her…" at bounding box center [431, 163] width 169 height 182
click at [339, 244] on button "Run" at bounding box center [423, 248] width 38 height 19
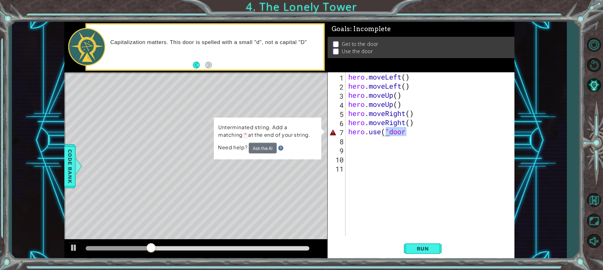
drag, startPoint x: 408, startPoint y: 132, endPoint x: 387, endPoint y: 133, distance: 21.7
click at [339, 133] on div "hero . moveLeft ( ) hero . moveLeft ( ) hero . moveUp ( ) hero . moveUp ( ) her…" at bounding box center [431, 163] width 169 height 182
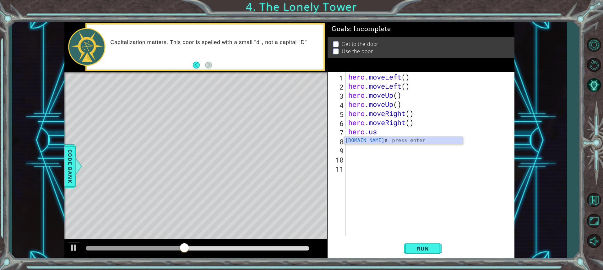
scroll to position [0, 1]
click at [339, 141] on div "hero.use press enter" at bounding box center [403, 148] width 119 height 23
type textarea "hero.use("name")"
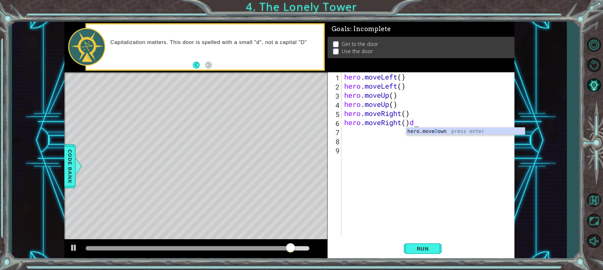
scroll to position [0, 3]
type textarea "hero.moveRight()"
click at [339, 133] on div "hero . moveLeft ( ) hero . moveLeft ( ) hero . moveUp ( ) hero . moveUp ( ) her…" at bounding box center [429, 163] width 173 height 182
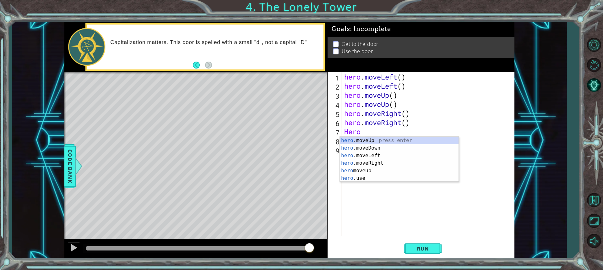
scroll to position [0, 0]
click at [339, 180] on div "hero .moveUp press enter hero .moveDown press enter hero .moveLeft press enter …" at bounding box center [399, 167] width 119 height 60
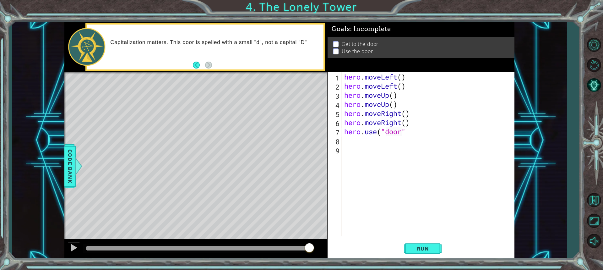
scroll to position [0, 3]
type textarea "hero.use("door")"
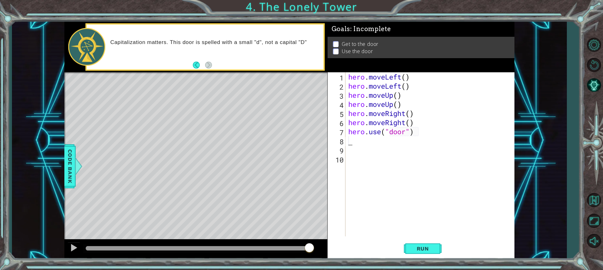
scroll to position [0, 0]
click at [339, 248] on span "Run" at bounding box center [423, 248] width 25 height 6
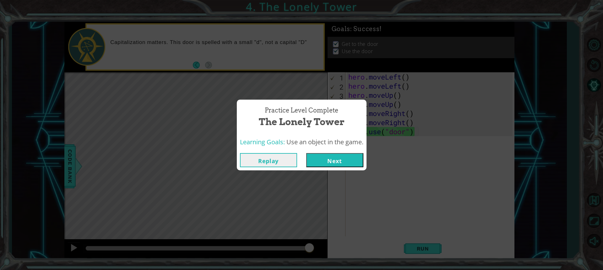
click at [339, 159] on button "Next" at bounding box center [334, 160] width 57 height 14
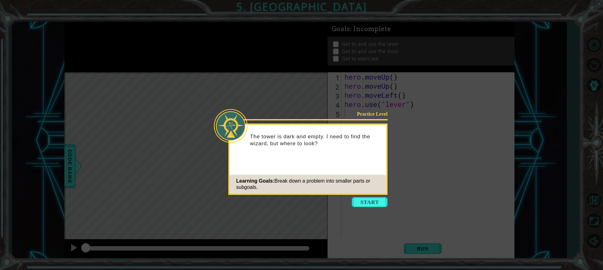
click at [339, 196] on icon at bounding box center [301, 135] width 603 height 270
click at [339, 200] on button "Start" at bounding box center [370, 202] width 36 height 10
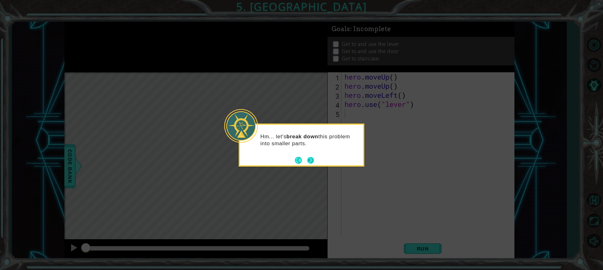
click at [308, 157] on button "Next" at bounding box center [311, 160] width 8 height 8
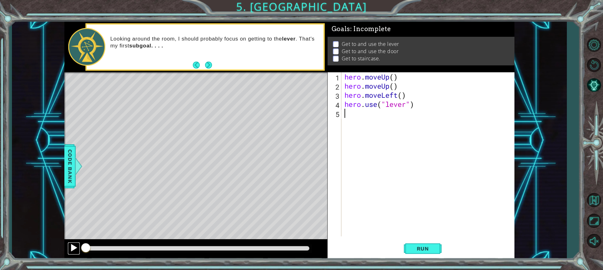
click at [72, 245] on div at bounding box center [74, 248] width 8 height 8
click at [339, 243] on button "Run" at bounding box center [423, 248] width 38 height 19
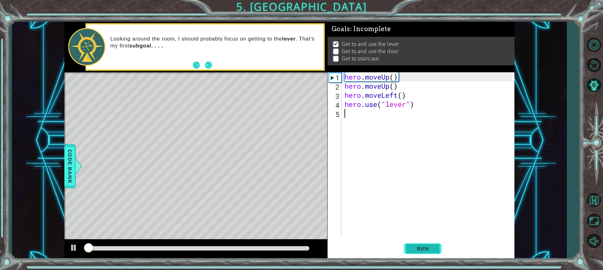
scroll to position [1, 0]
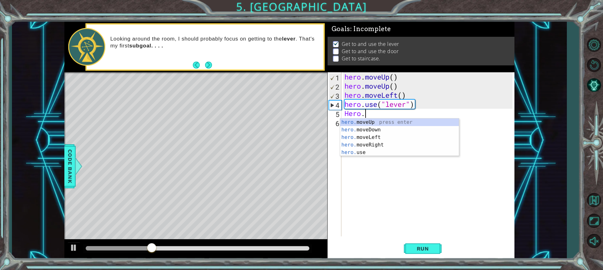
type textarea "Hero"
click at [339, 138] on div "hero .moveUp press enter hero .moveDown press enter hero .moveLeft press enter …" at bounding box center [399, 148] width 119 height 60
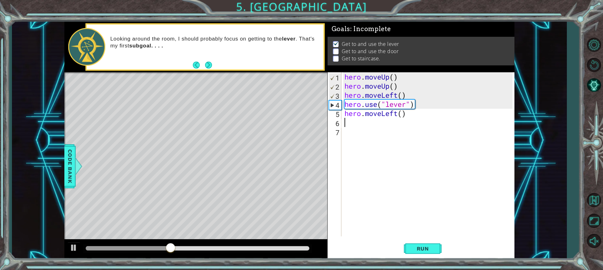
scroll to position [0, 0]
drag, startPoint x: 398, startPoint y: 111, endPoint x: 381, endPoint y: 109, distance: 16.8
click at [339, 109] on div "hero . moveUp ( ) hero . moveUp ( ) hero . moveLeft ( ) hero . use ( "lever" ) …" at bounding box center [429, 163] width 173 height 182
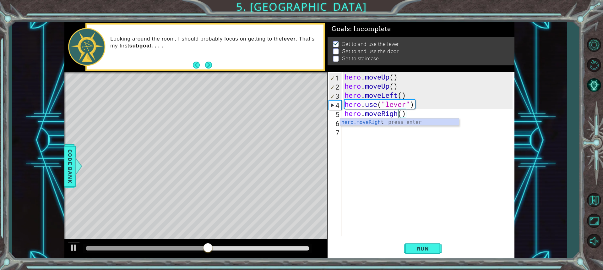
scroll to position [0, 3]
click at [339, 125] on div "hero.moveRight press enter" at bounding box center [399, 129] width 119 height 23
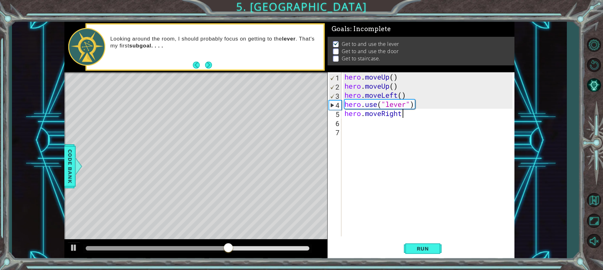
click at [339, 114] on div "hero . moveUp ( ) hero . moveUp ( ) hero . moveLeft ( ) hero . use ( "lever" ) …" at bounding box center [429, 163] width 173 height 182
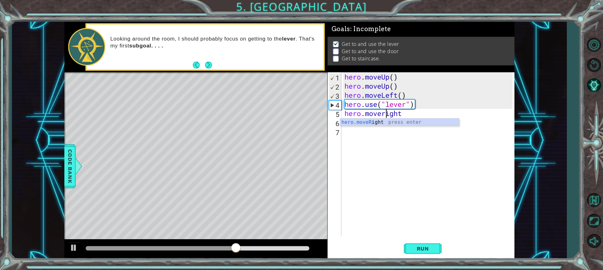
scroll to position [0, 2]
click at [339, 123] on div "hero.moveR ight press enter" at bounding box center [399, 129] width 119 height 23
type textarea "hero.moveRight()"
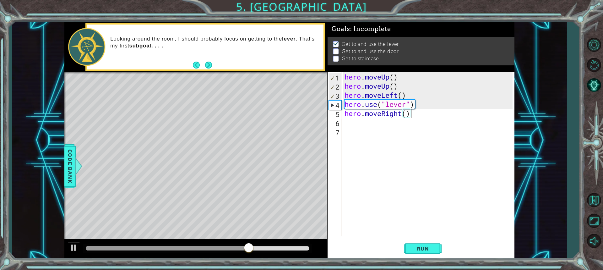
click at [339, 125] on div "hero . moveUp ( ) hero . moveUp ( ) hero . moveLeft ( ) hero . use ( "lever" ) …" at bounding box center [429, 163] width 173 height 182
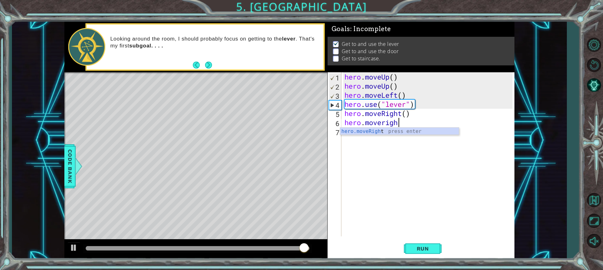
type textarea "hero.moveright"
click at [339, 131] on div "hero.moveRight press enter" at bounding box center [399, 139] width 119 height 23
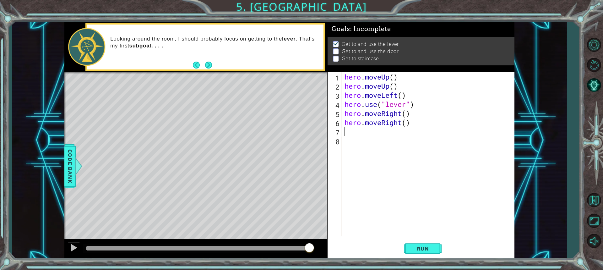
scroll to position [0, 0]
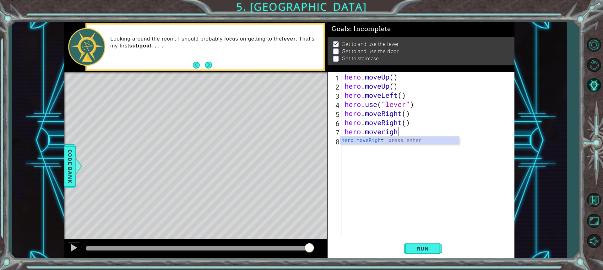
type textarea "hero.moveright"
click at [339, 140] on div "hero.moveRight press enter" at bounding box center [399, 148] width 119 height 23
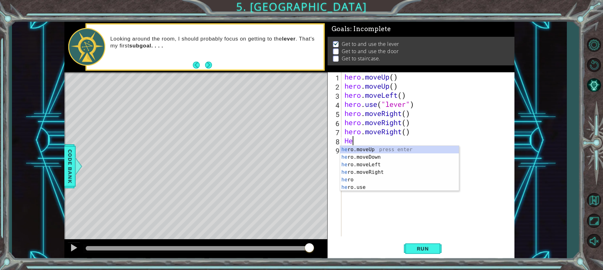
type textarea "H"
click at [339, 189] on div "her o.moveUp press enter her o.moveDown press enter her o.moveLeft press enter …" at bounding box center [399, 176] width 119 height 60
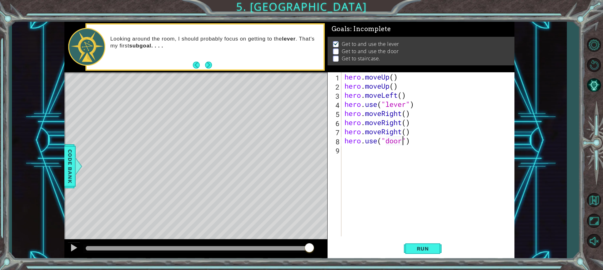
scroll to position [0, 3]
type textarea "hero.use("door")"
click at [339, 253] on button "Run" at bounding box center [423, 248] width 38 height 19
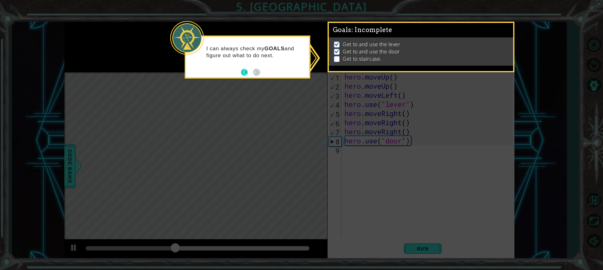
click at [244, 70] on button "Back" at bounding box center [247, 72] width 12 height 7
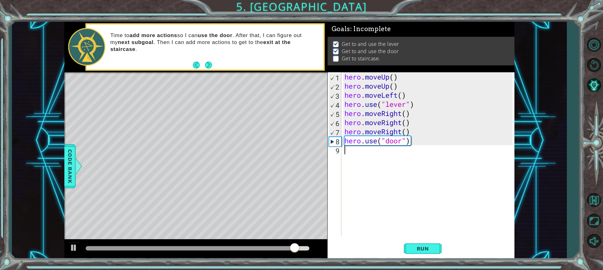
click at [339, 152] on div "hero . moveUp ( ) hero . moveUp ( ) hero . moveLeft ( ) hero . use ( "lever" ) …" at bounding box center [429, 163] width 173 height 182
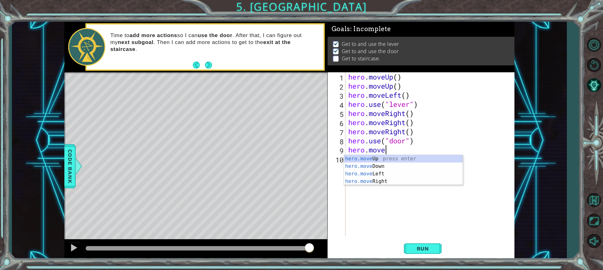
scroll to position [0, 2]
type textarea "hero.moveup"
click at [339, 157] on div "hero.moveUp press enter" at bounding box center [403, 166] width 119 height 23
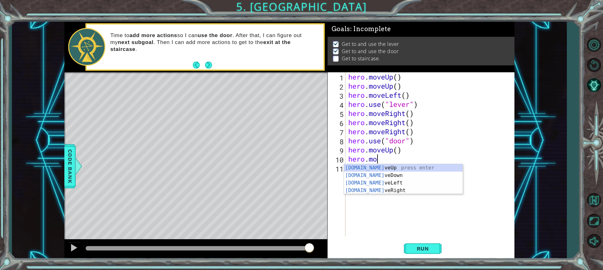
type textarea "hero.move"
click at [339, 166] on div "hero.move Up press enter hero.move Down press enter hero.move Left press enter …" at bounding box center [403, 186] width 119 height 45
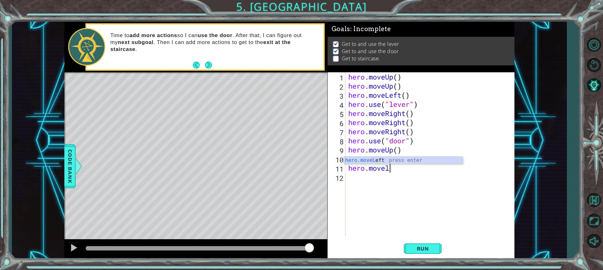
type textarea "hero.movelef"
click at [339, 162] on div "hero.moveLef t press enter" at bounding box center [403, 167] width 119 height 23
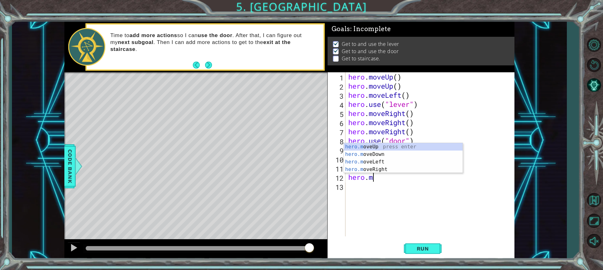
type textarea "[DOMAIN_NAME]"
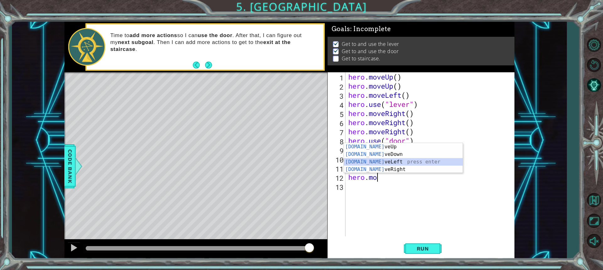
click at [339, 162] on div "[DOMAIN_NAME] veUp press enter [DOMAIN_NAME] veDown press enter [DOMAIN_NAME] v…" at bounding box center [403, 165] width 119 height 45
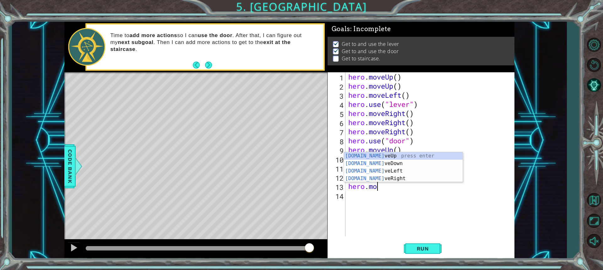
type textarea "hero.mov"
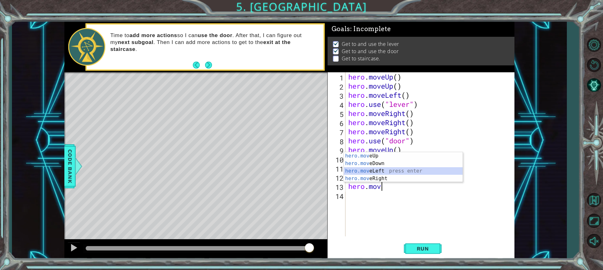
click at [339, 172] on div "hero.mov eUp press enter hero.mov eDown press enter hero.mov eLeft press enter …" at bounding box center [403, 174] width 119 height 45
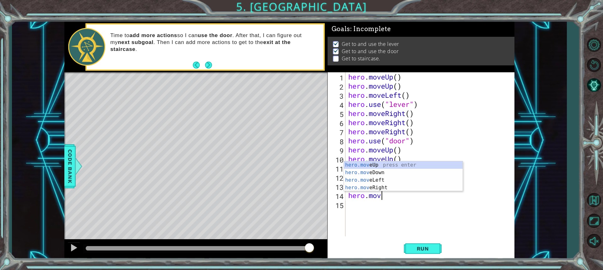
type textarea "hero.move"
click at [339, 183] on div "hero.move Up press enter hero.move Down press enter hero.move Left press enter …" at bounding box center [403, 183] width 119 height 45
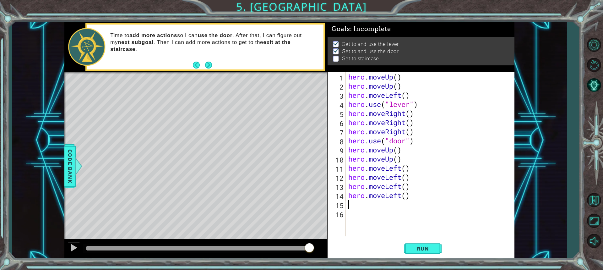
scroll to position [0, 0]
click at [339, 249] on span "Run" at bounding box center [423, 248] width 25 height 6
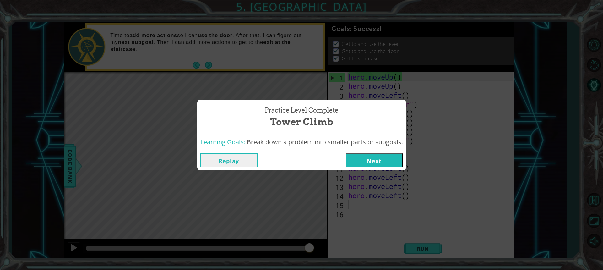
click at [339, 162] on button "Next" at bounding box center [374, 160] width 57 height 14
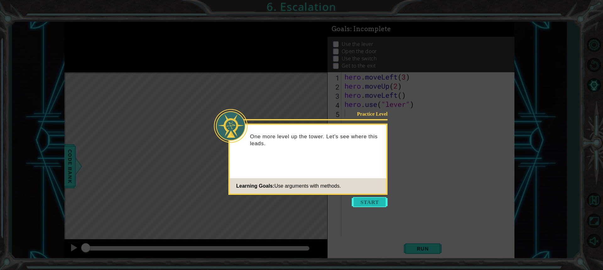
click at [339, 201] on button "Start" at bounding box center [370, 202] width 36 height 10
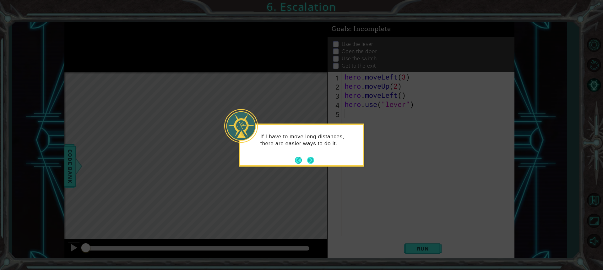
click at [311, 163] on button "Next" at bounding box center [311, 160] width 8 height 8
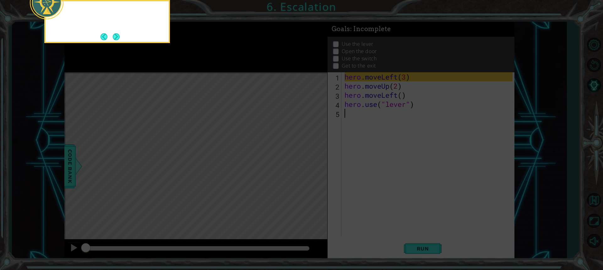
click at [311, 163] on icon at bounding box center [301, 40] width 603 height 459
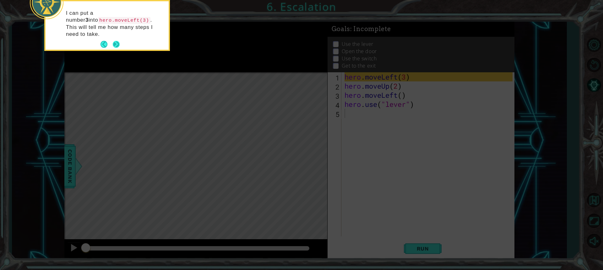
click at [113, 41] on button "Next" at bounding box center [116, 44] width 7 height 7
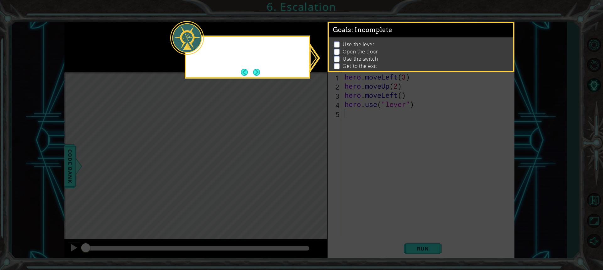
click at [114, 36] on icon at bounding box center [301, 135] width 603 height 270
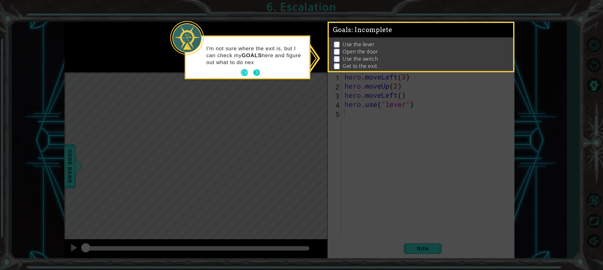
click at [257, 72] on button "Next" at bounding box center [256, 72] width 7 height 7
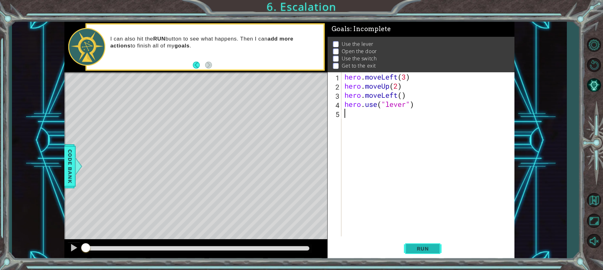
click at [339, 245] on span "Run" at bounding box center [423, 248] width 25 height 6
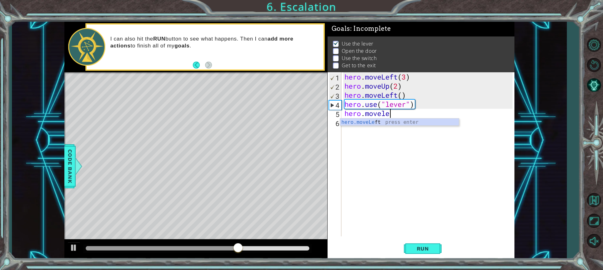
scroll to position [0, 2]
click at [339, 122] on div "hero.moveLeft press enter" at bounding box center [399, 129] width 119 height 23
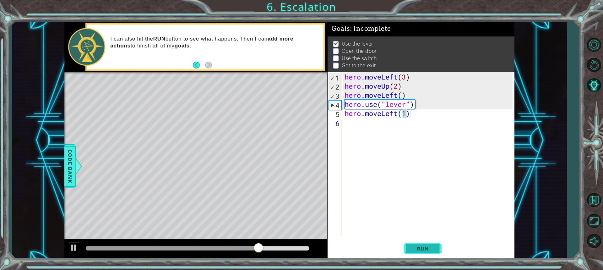
type textarea "hero.moveLeft(1)"
click at [339, 249] on span "Run" at bounding box center [423, 248] width 25 height 6
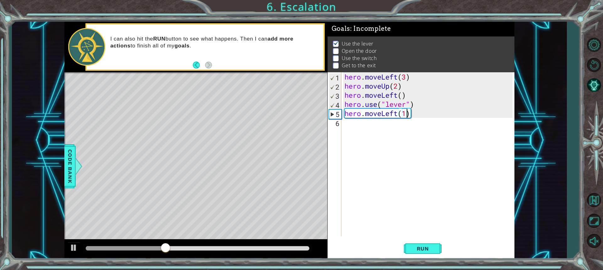
click at [339, 123] on div "hero . moveLeft ( 3 ) hero . moveUp ( 2 ) hero . moveLeft ( ) hero . use ( "lev…" at bounding box center [429, 163] width 173 height 182
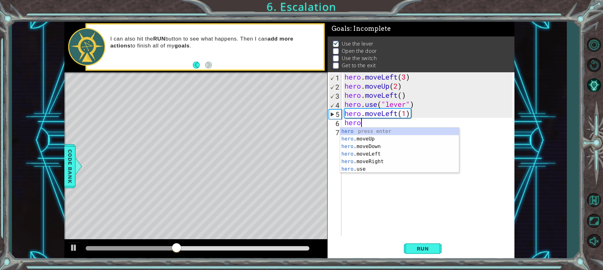
scroll to position [0, 0]
click at [339, 165] on div "hero press enter hero .moveUp press enter hero .moveDown press enter hero .move…" at bounding box center [399, 158] width 119 height 60
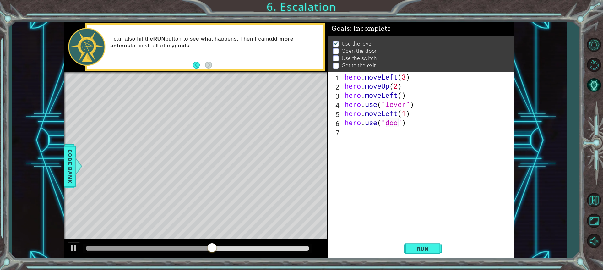
scroll to position [0, 3]
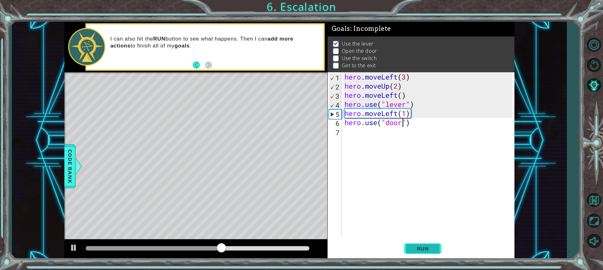
type textarea "hero.use("door")"
click at [339, 249] on span "Run" at bounding box center [423, 248] width 25 height 6
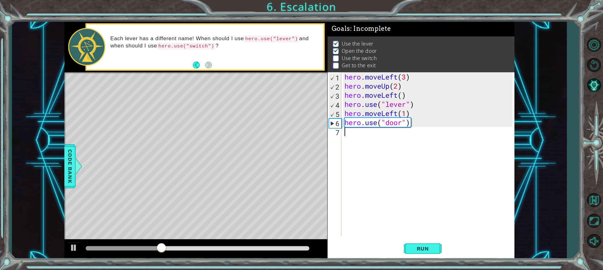
click at [339, 135] on div "hero . moveLeft ( 3 ) hero . moveUp ( 2 ) hero . moveLeft ( ) hero . use ( "lev…" at bounding box center [429, 163] width 173 height 182
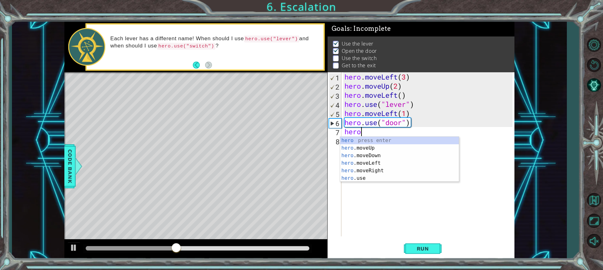
scroll to position [0, 1]
click at [339, 138] on div "hero.m oveUp press enter hero.m oveDown press enter hero.m oveLeft press enter …" at bounding box center [399, 159] width 119 height 45
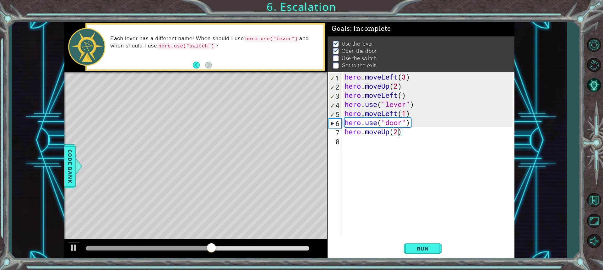
scroll to position [0, 2]
type textarea "hero.moveUp(2)"
click at [339, 252] on button "Run" at bounding box center [423, 248] width 38 height 19
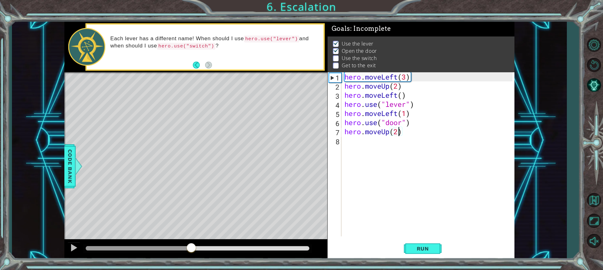
click at [191, 248] on div at bounding box center [197, 248] width 223 height 4
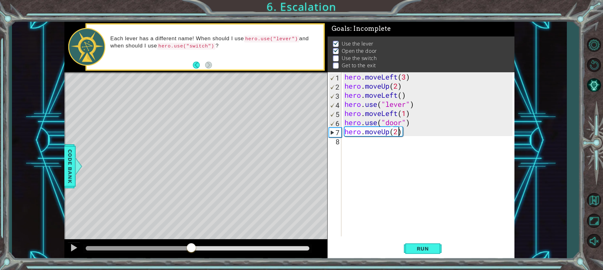
click at [339, 148] on div "hero . moveLeft ( 3 ) hero . moveUp ( 2 ) hero . moveLeft ( ) hero . use ( "lev…" at bounding box center [429, 163] width 173 height 182
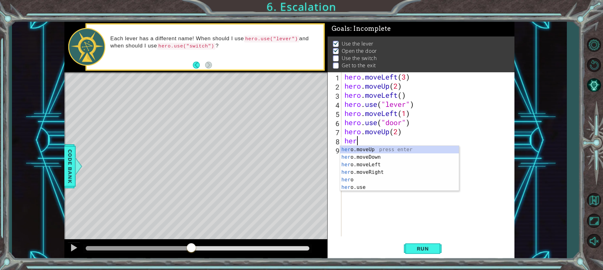
scroll to position [0, 0]
click at [339, 171] on div "her o.moveUp press enter her o.moveDown press enter her o.moveLeft press enter …" at bounding box center [399, 176] width 119 height 60
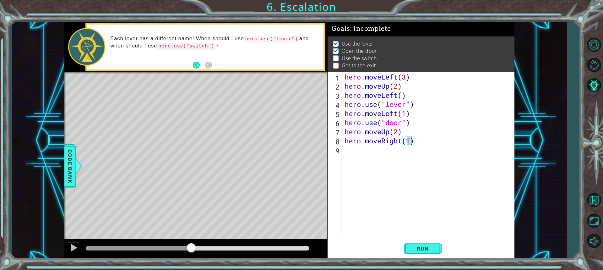
scroll to position [0, 3]
type textarea "hero.moveRight(2)"
click at [339, 244] on button "Run" at bounding box center [423, 248] width 38 height 19
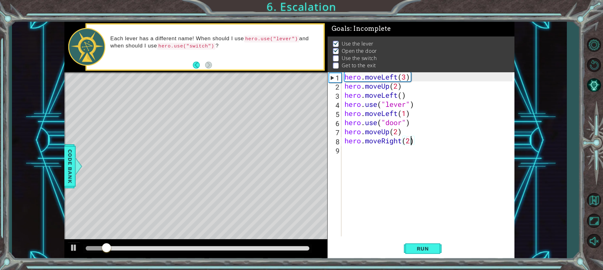
click at [302, 245] on div at bounding box center [197, 248] width 228 height 9
click at [301, 247] on div at bounding box center [197, 248] width 223 height 4
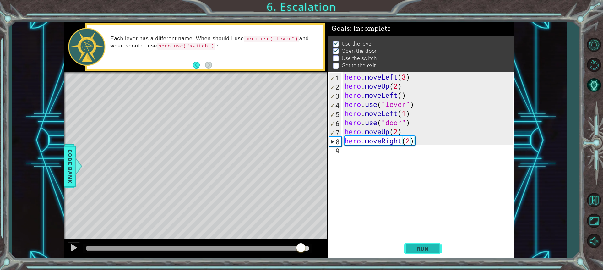
click at [339, 244] on button "Run" at bounding box center [423, 248] width 38 height 19
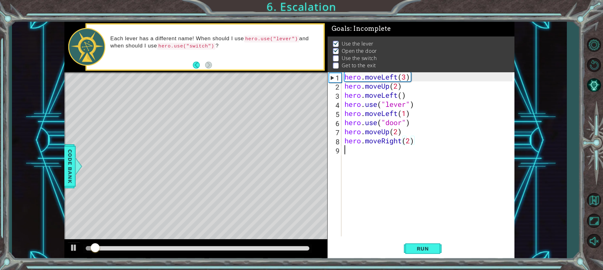
click at [339, 151] on div "hero . moveLeft ( 3 ) hero . moveUp ( 2 ) hero . moveLeft ( ) hero . use ( "lev…" at bounding box center [429, 163] width 173 height 182
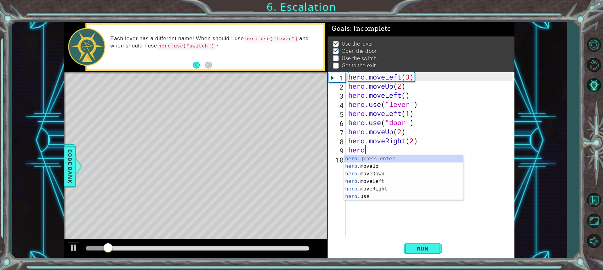
scroll to position [0, 0]
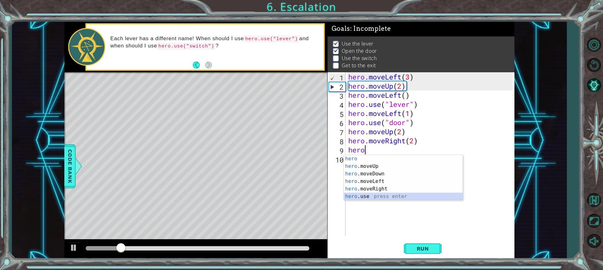
click at [339, 198] on div "hero press enter hero .moveUp press enter hero .moveDown press enter hero .move…" at bounding box center [403, 185] width 119 height 60
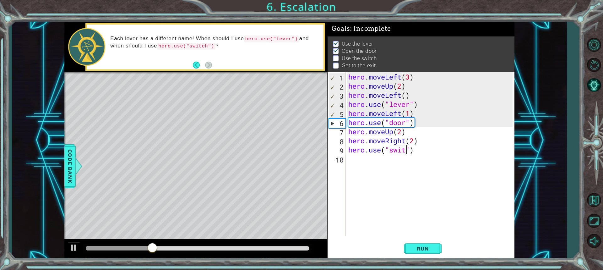
scroll to position [0, 3]
type textarea "hero.use("switch")"
